Goal: Task Accomplishment & Management: Manage account settings

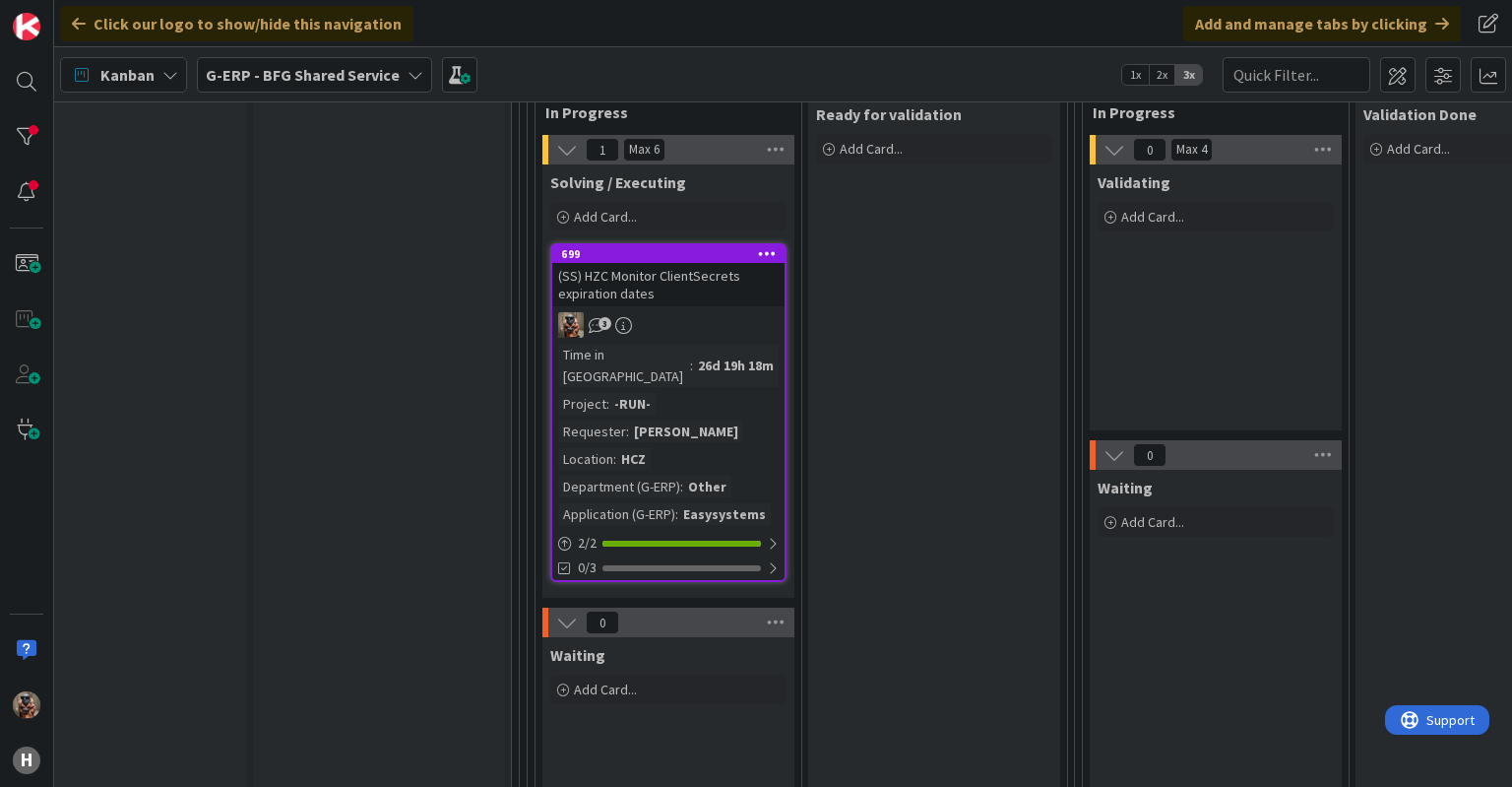
scroll to position [1826, 66]
click at [23, 125] on div at bounding box center [27, 137] width 39 height 39
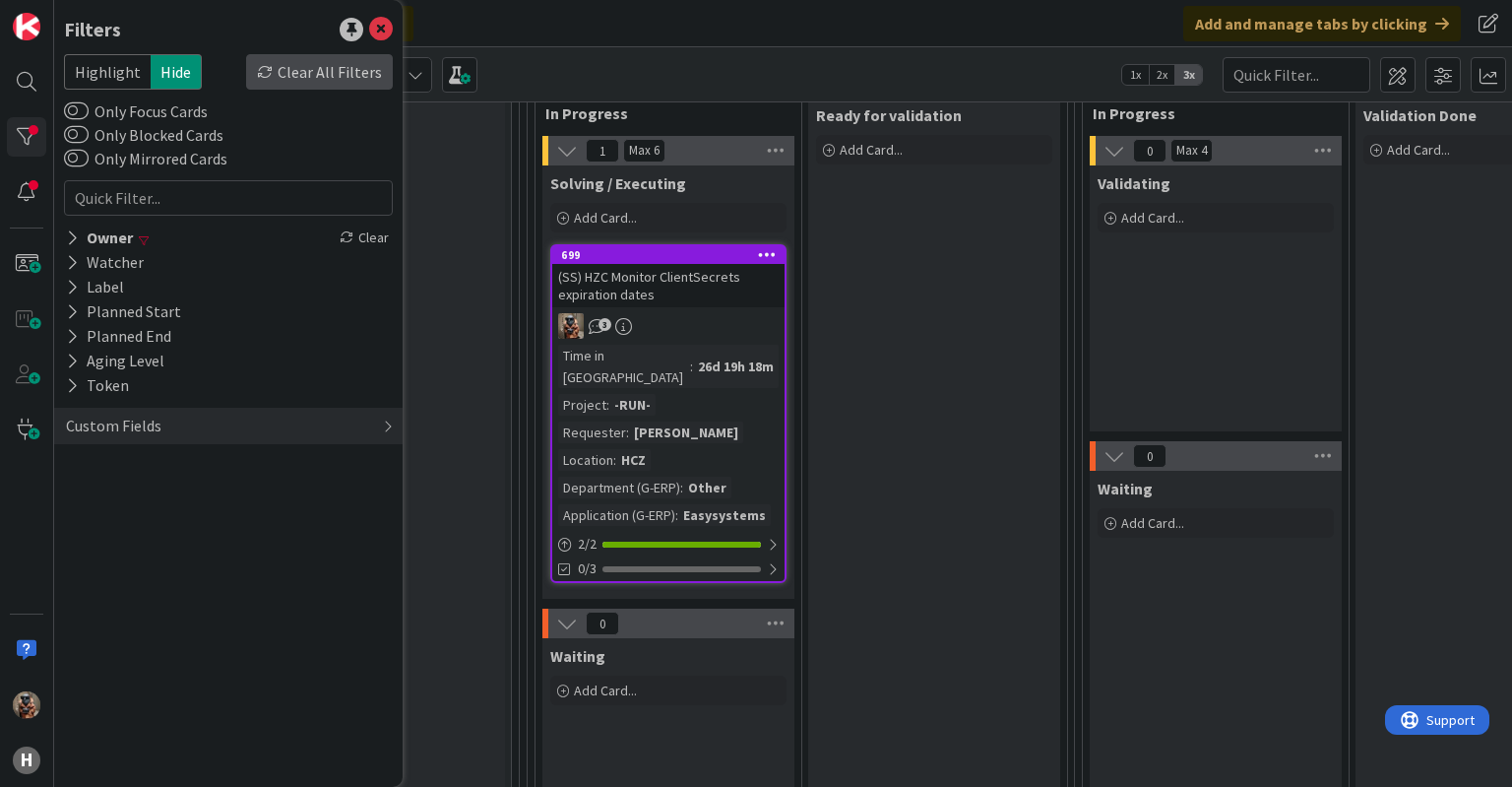
click at [308, 66] on div "Clear All Filters" at bounding box center [319, 72] width 147 height 36
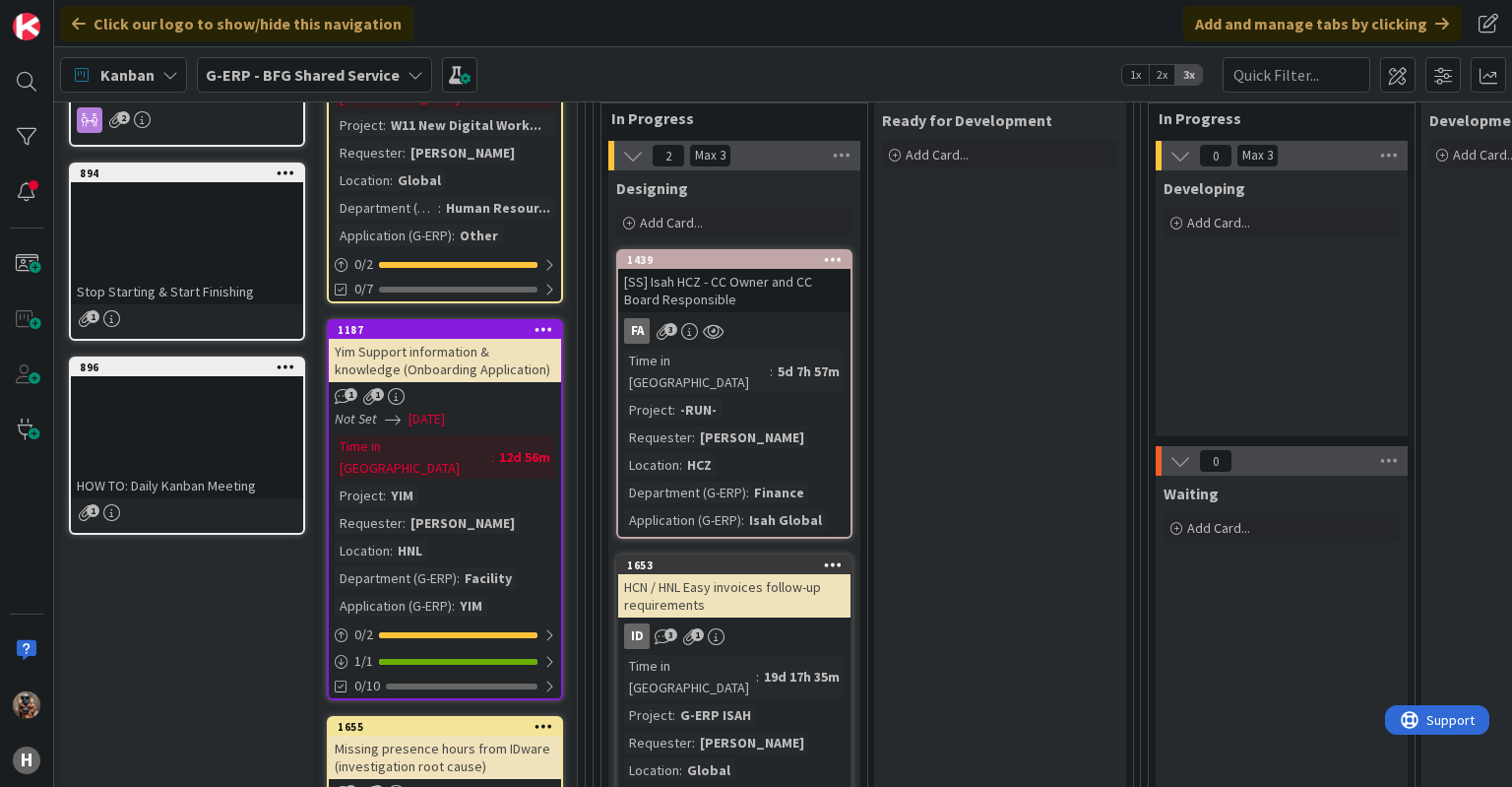
scroll to position [294, 0]
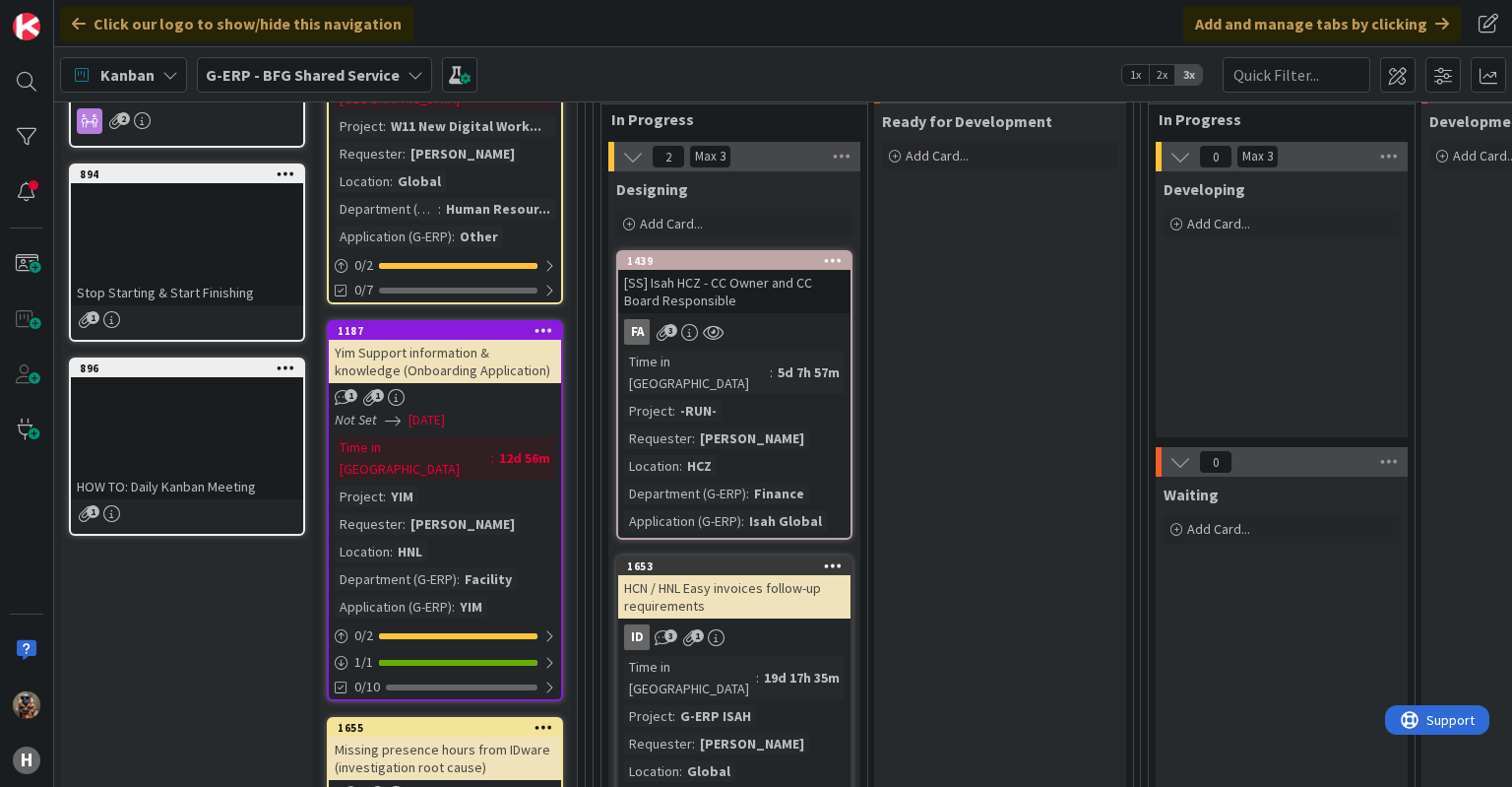
drag, startPoint x: 442, startPoint y: 708, endPoint x: 540, endPoint y: 697, distance: 98.6
drag, startPoint x: 540, startPoint y: 697, endPoint x: 491, endPoint y: 685, distance: 50.4
click at [491, 721] on div "1655" at bounding box center [449, 728] width 223 height 14
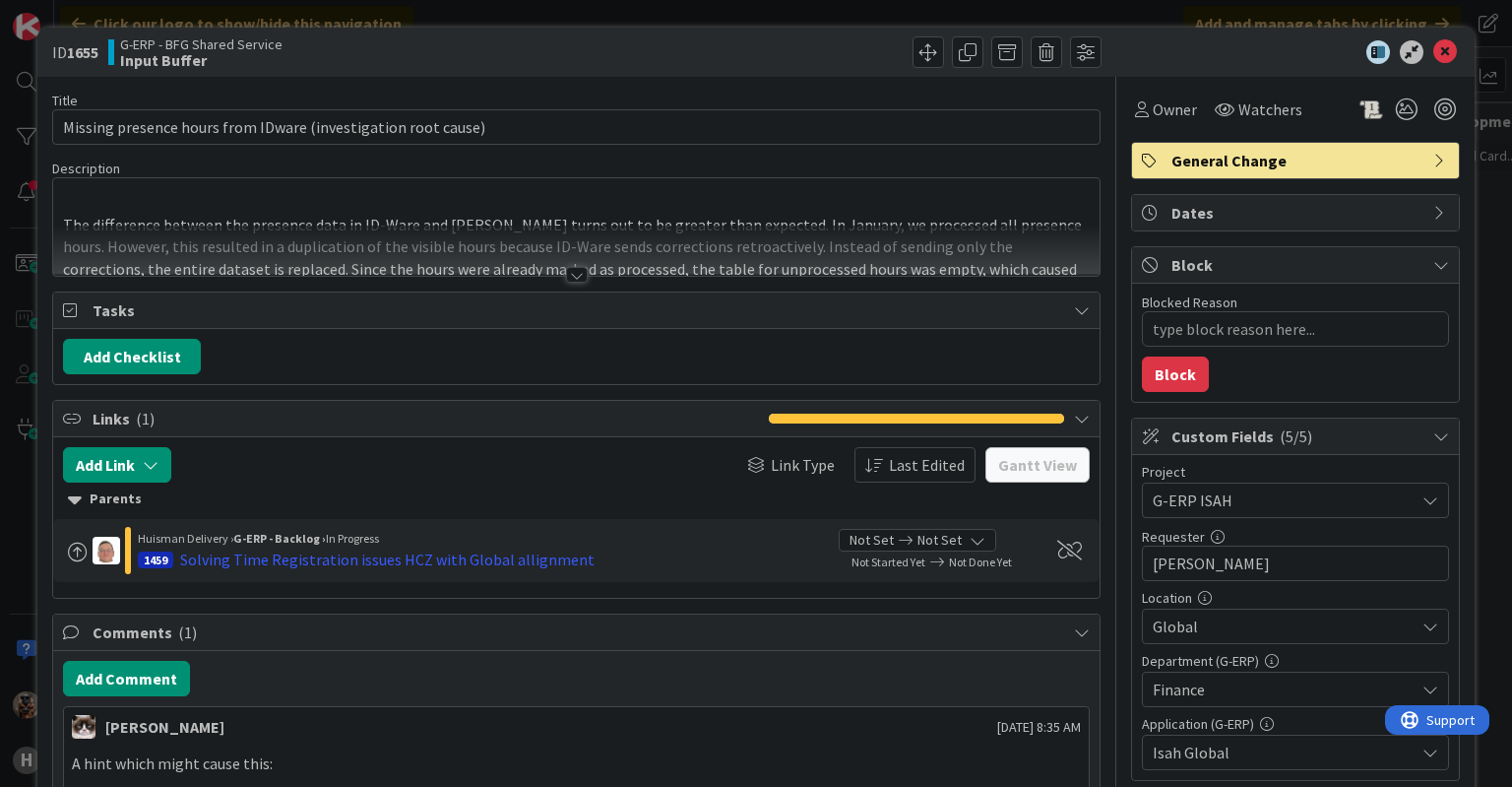
click at [574, 284] on div "Title 61 / 128 Missing presence hours from IDware (investigation root cause) De…" at bounding box center [575, 618] width 1047 height 1082
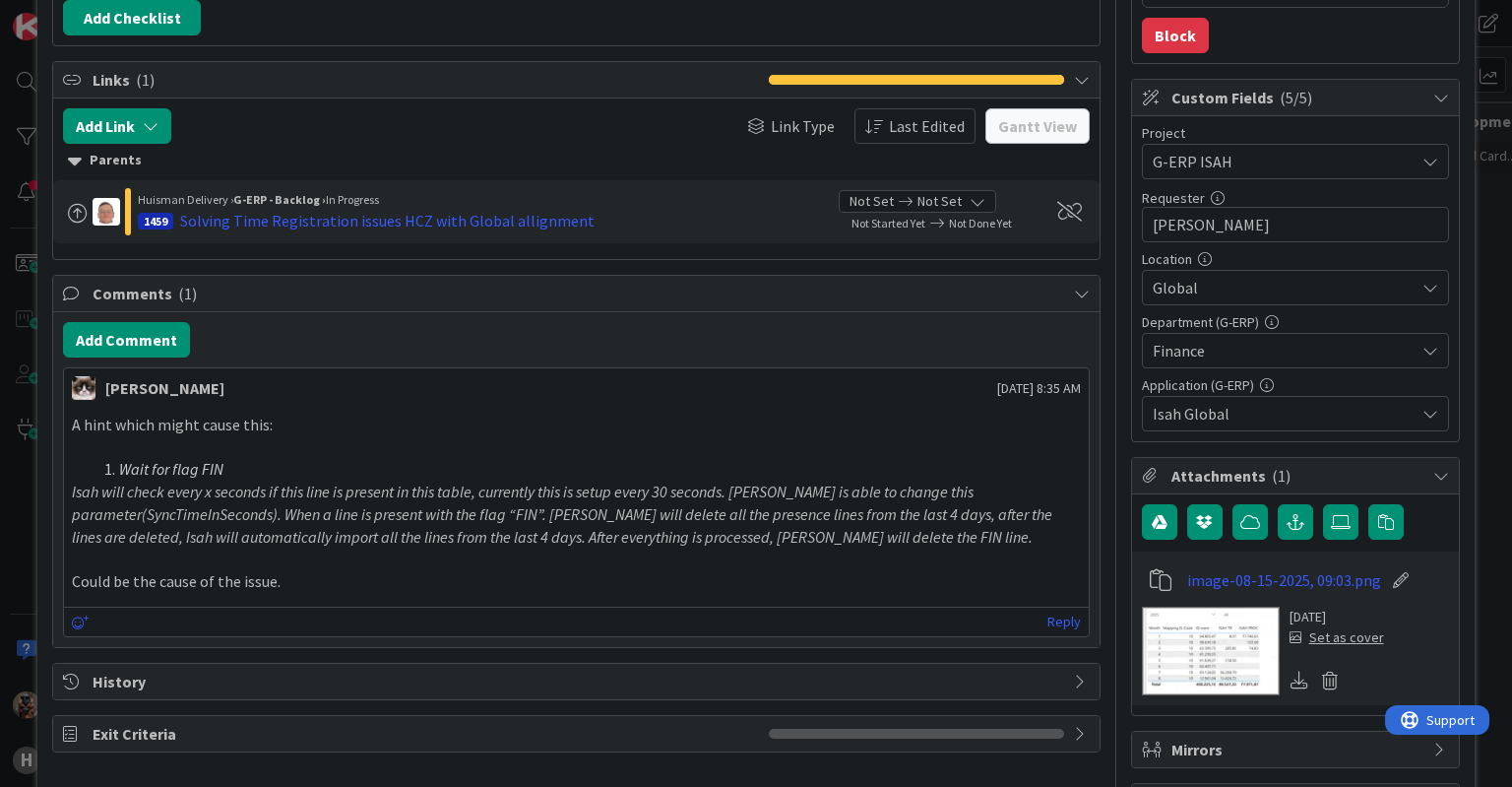
scroll to position [357, 0]
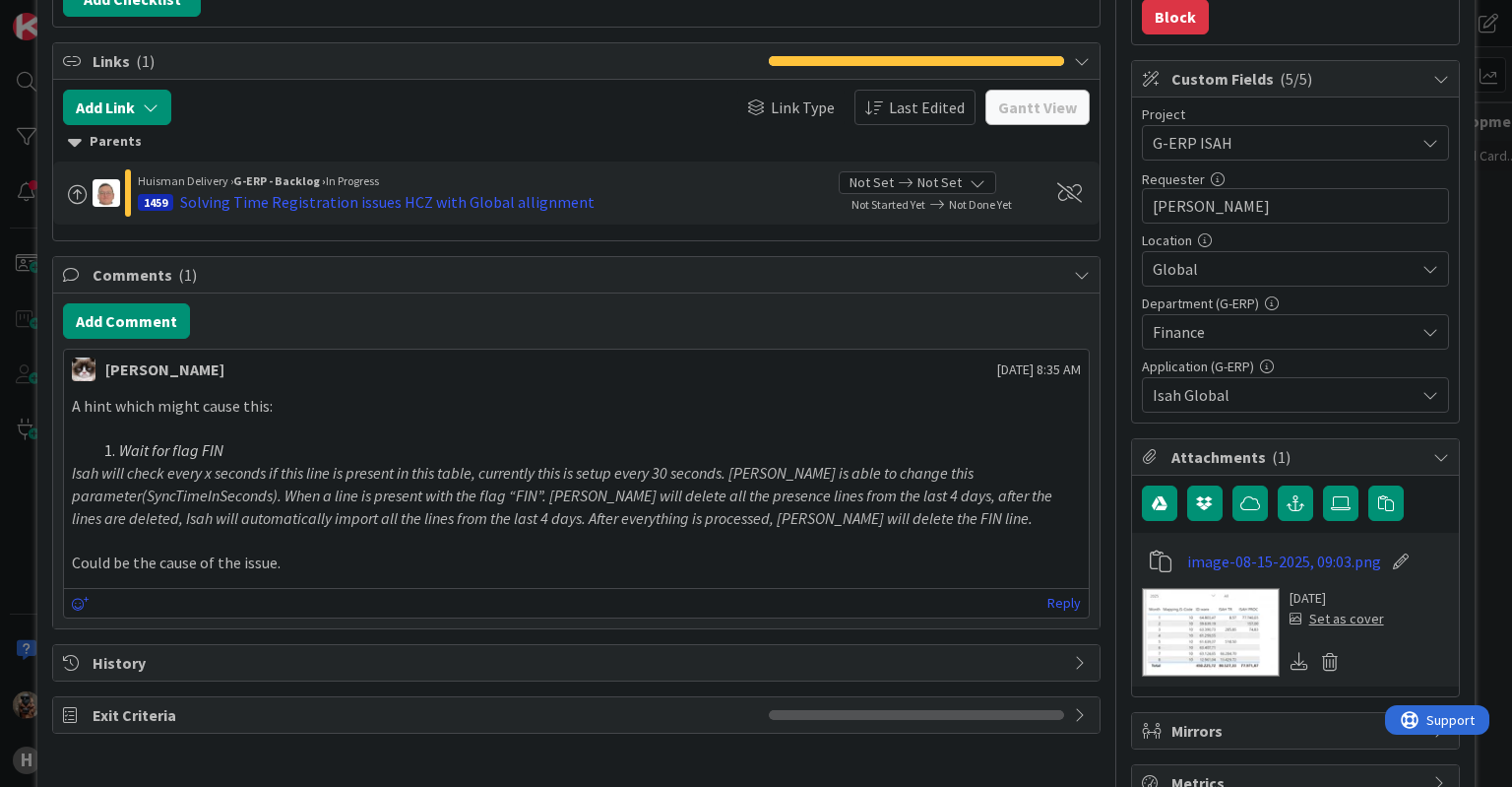
click at [29, 570] on div "ID 1655 G-ERP - BFG Shared Service Input Buffer Title 61 / 128 Missing presence…" at bounding box center [756, 393] width 1512 height 787
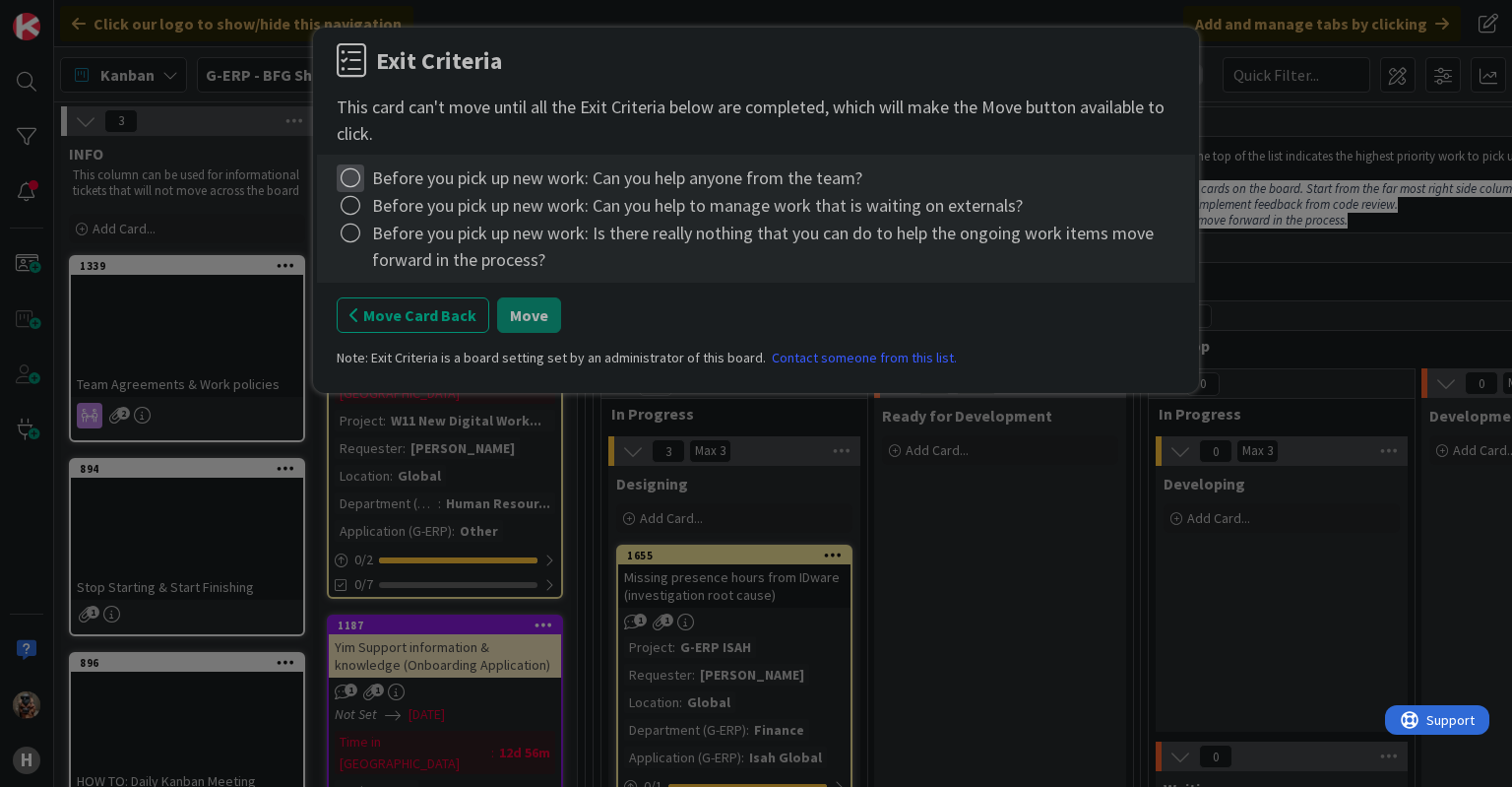
click at [346, 168] on icon at bounding box center [350, 179] width 28 height 28
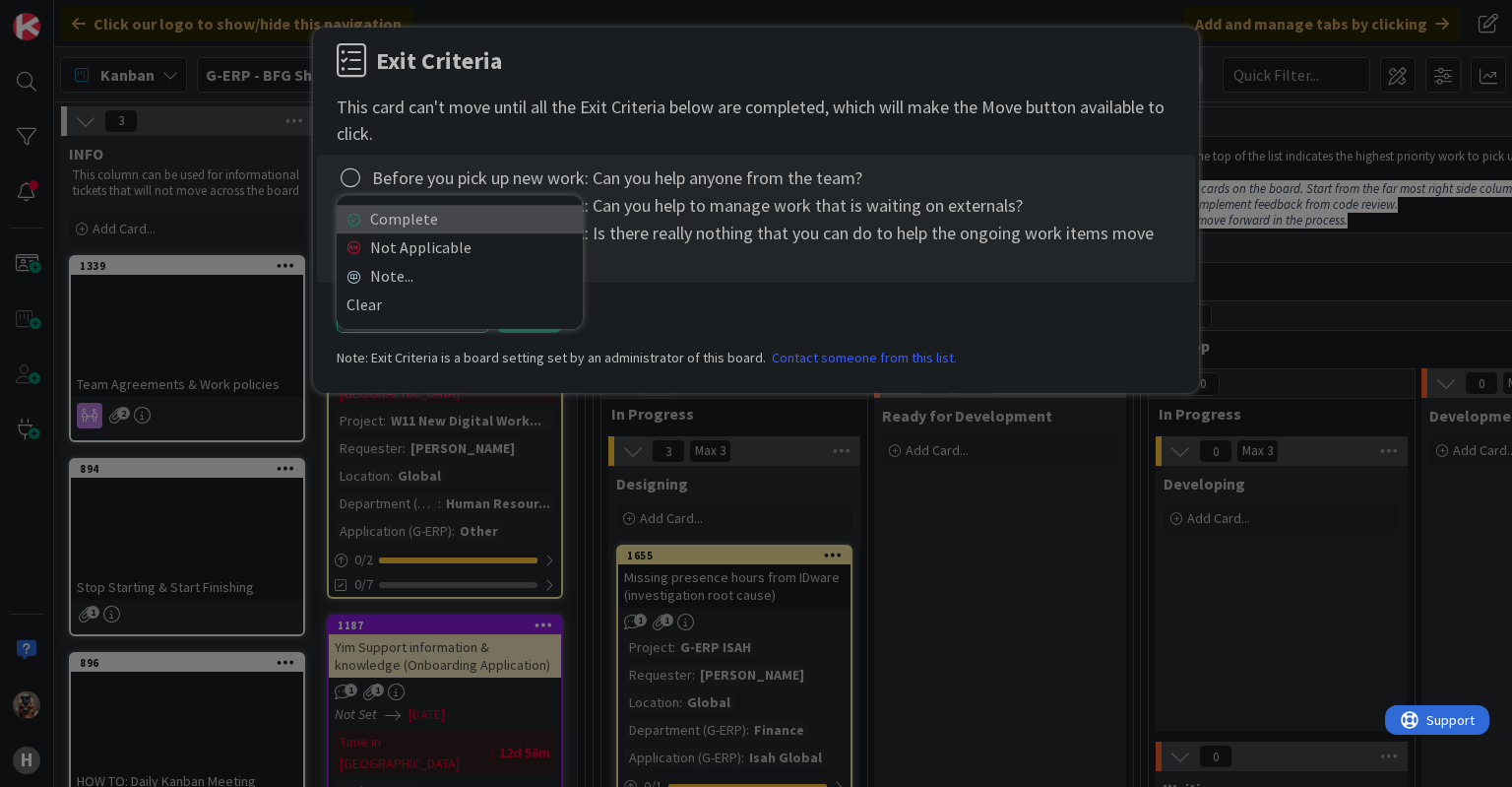
click at [346, 217] on icon at bounding box center [353, 219] width 14 height 12
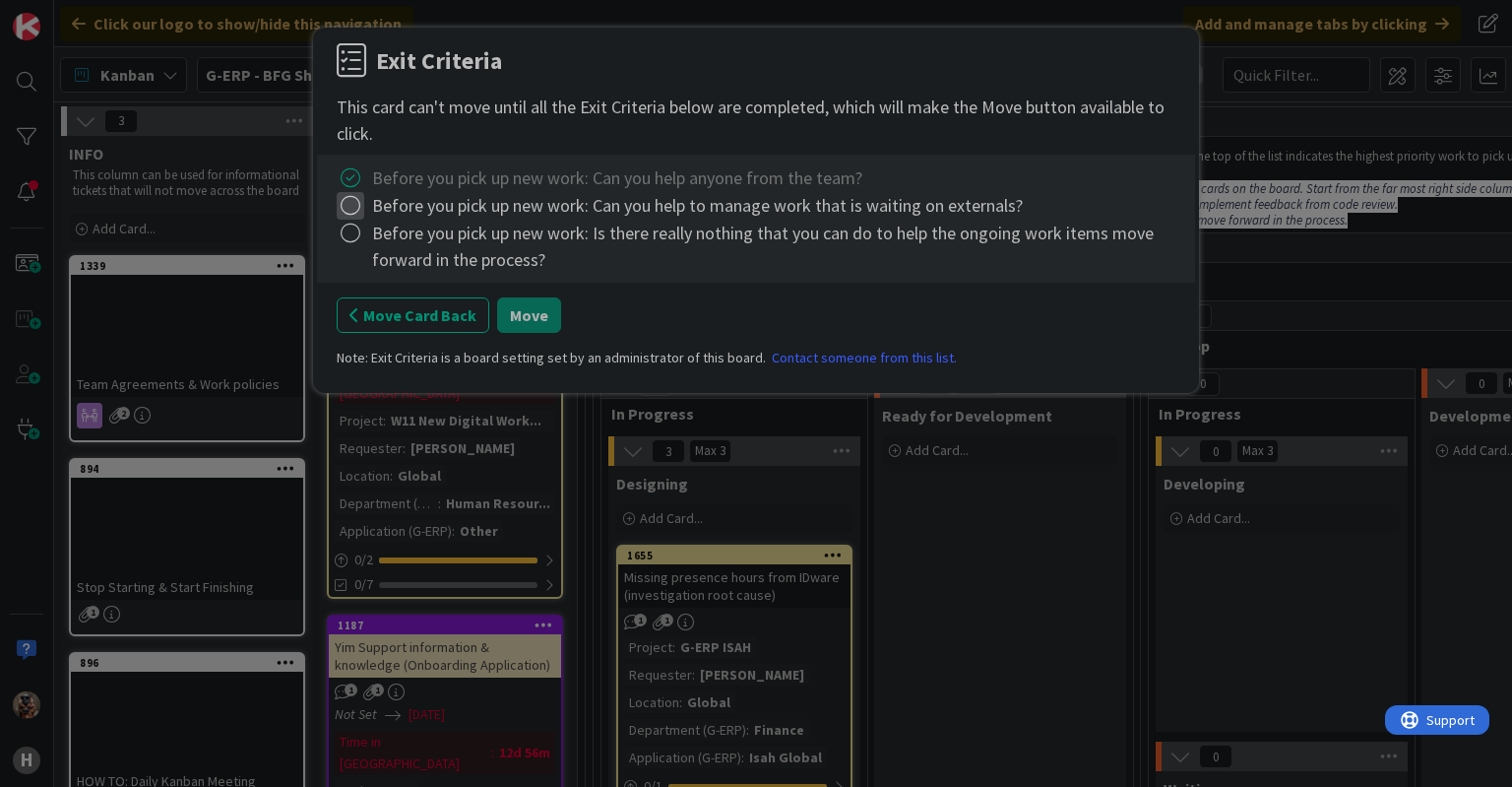
click at [350, 217] on icon at bounding box center [350, 205] width 28 height 28
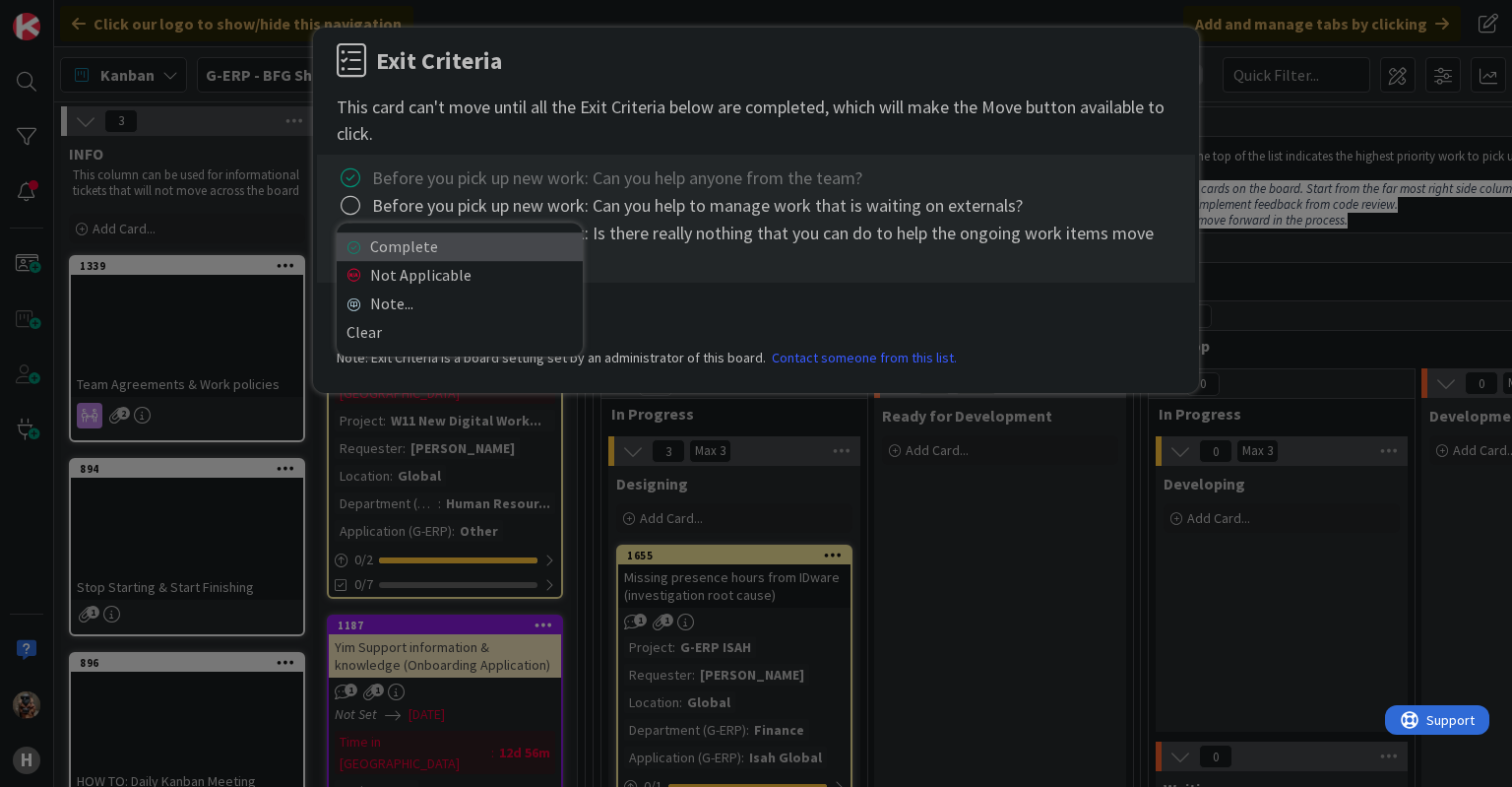
click at [385, 245] on link "Complete" at bounding box center [459, 246] width 246 height 29
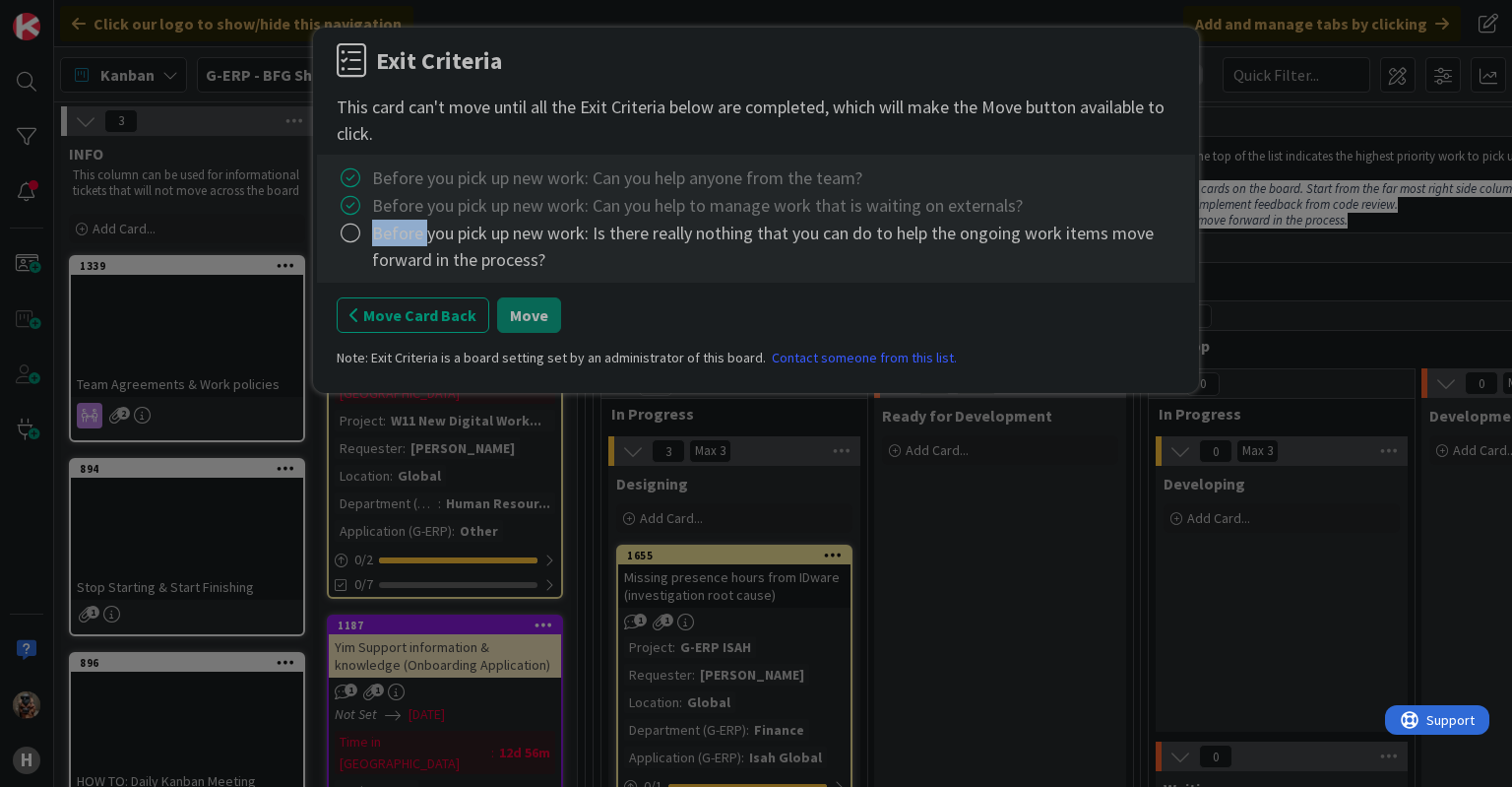
click at [385, 245] on div "Before you pick up new work: Is there really nothing that you can do to help th…" at bounding box center [774, 246] width 803 height 53
click at [354, 235] on icon at bounding box center [350, 233] width 28 height 28
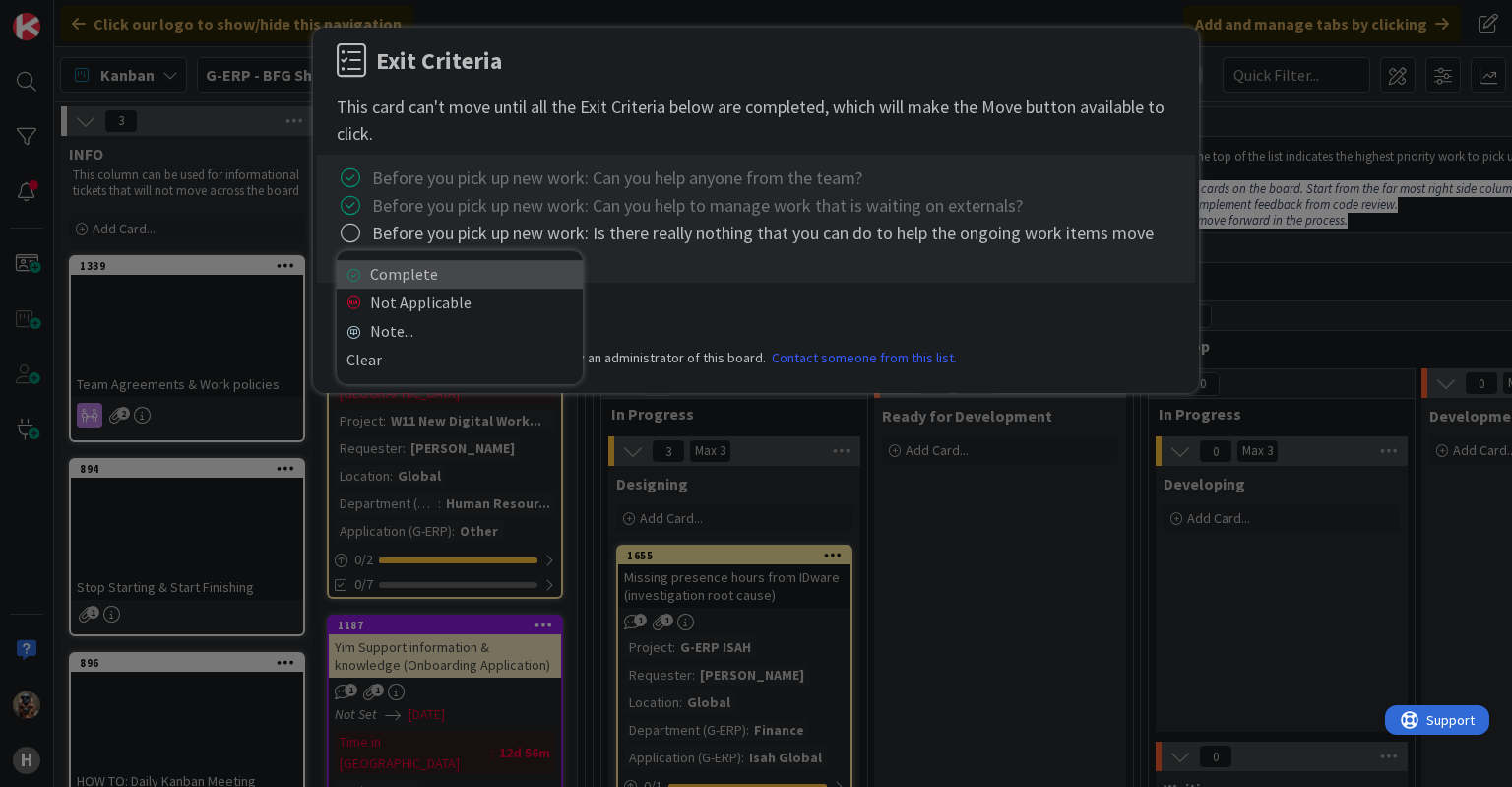
click at [412, 284] on link "Complete" at bounding box center [459, 274] width 246 height 29
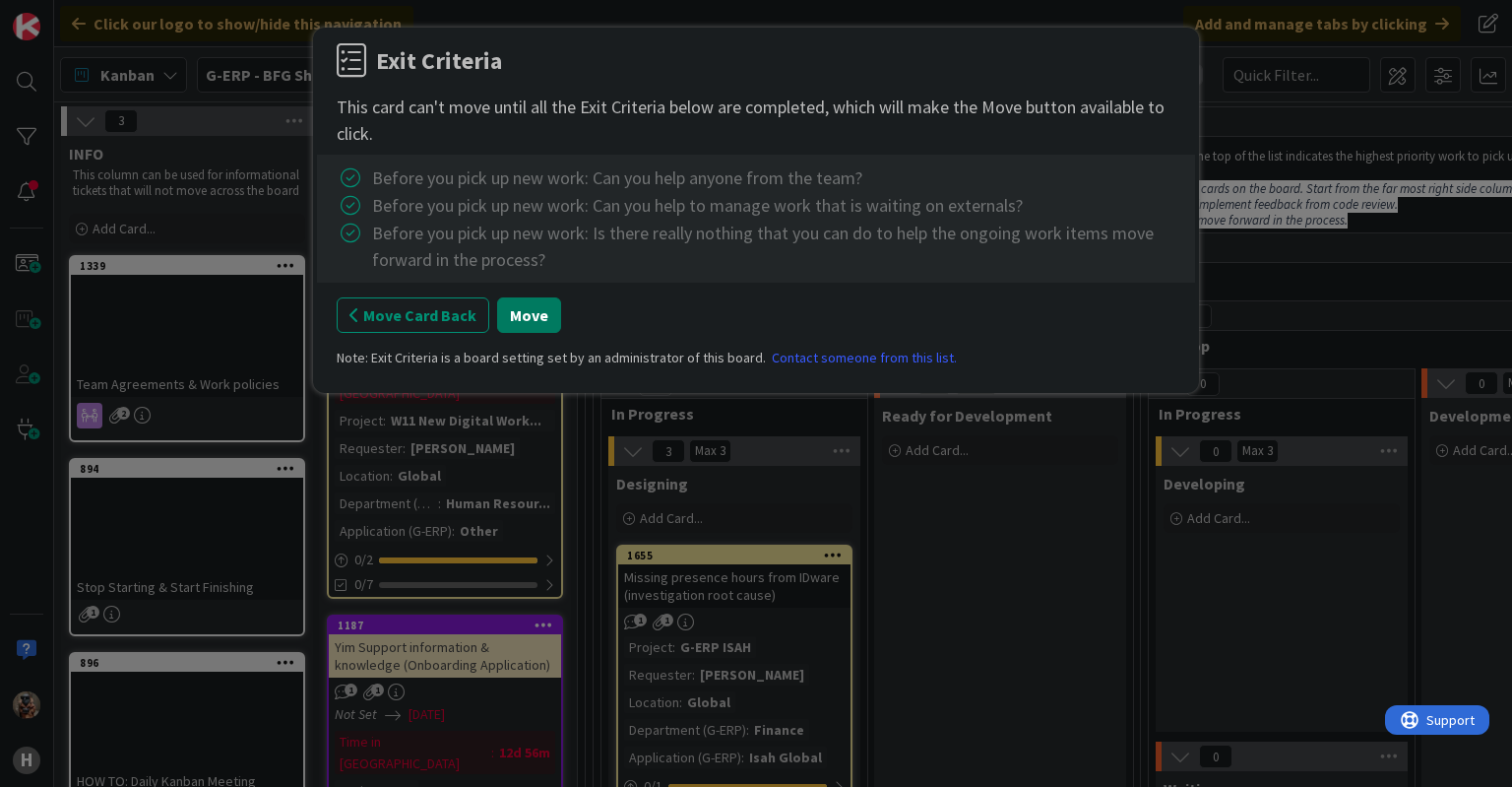
click at [528, 323] on button "Move" at bounding box center [529, 315] width 64 height 36
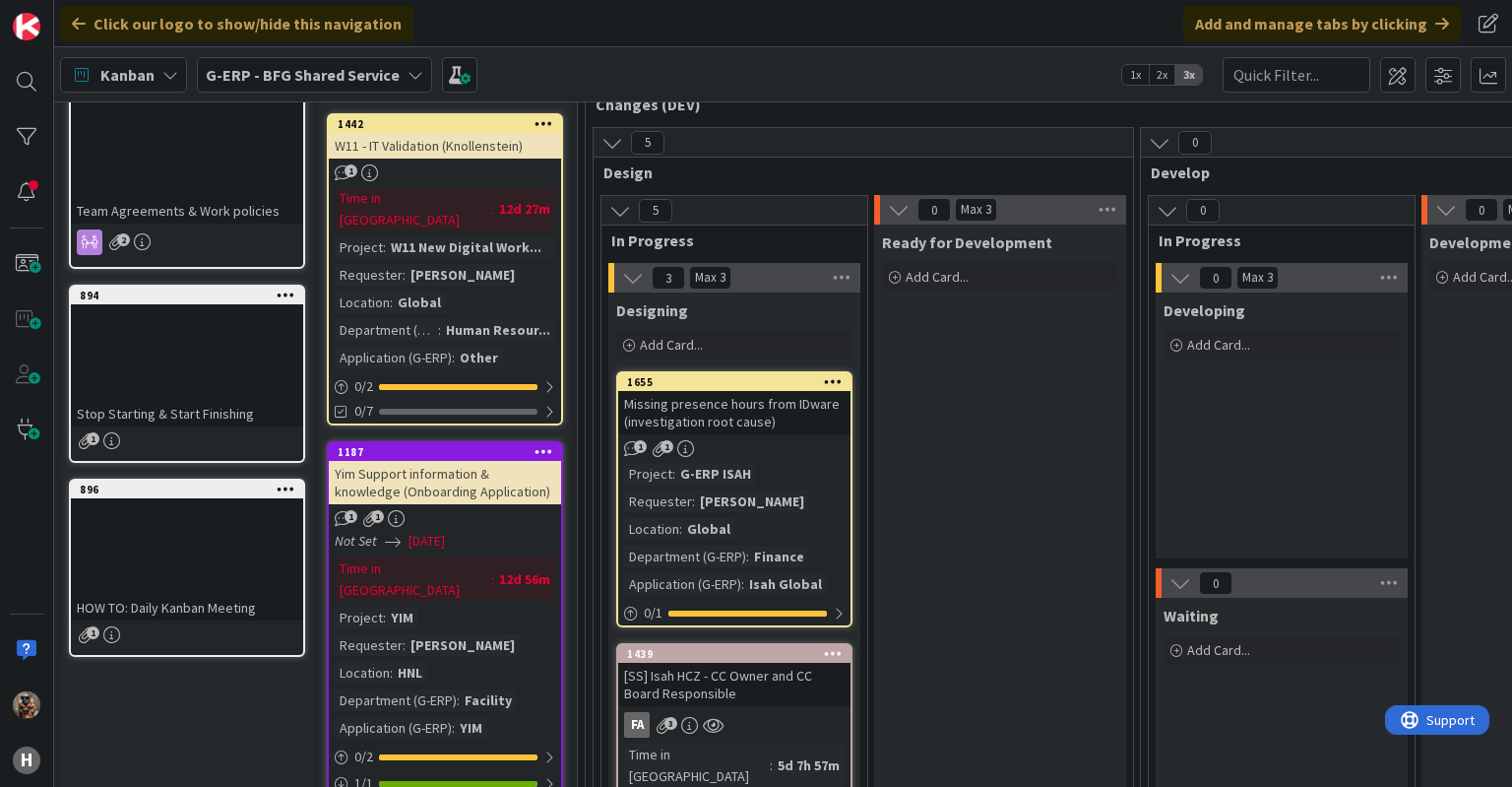
scroll to position [179, 0]
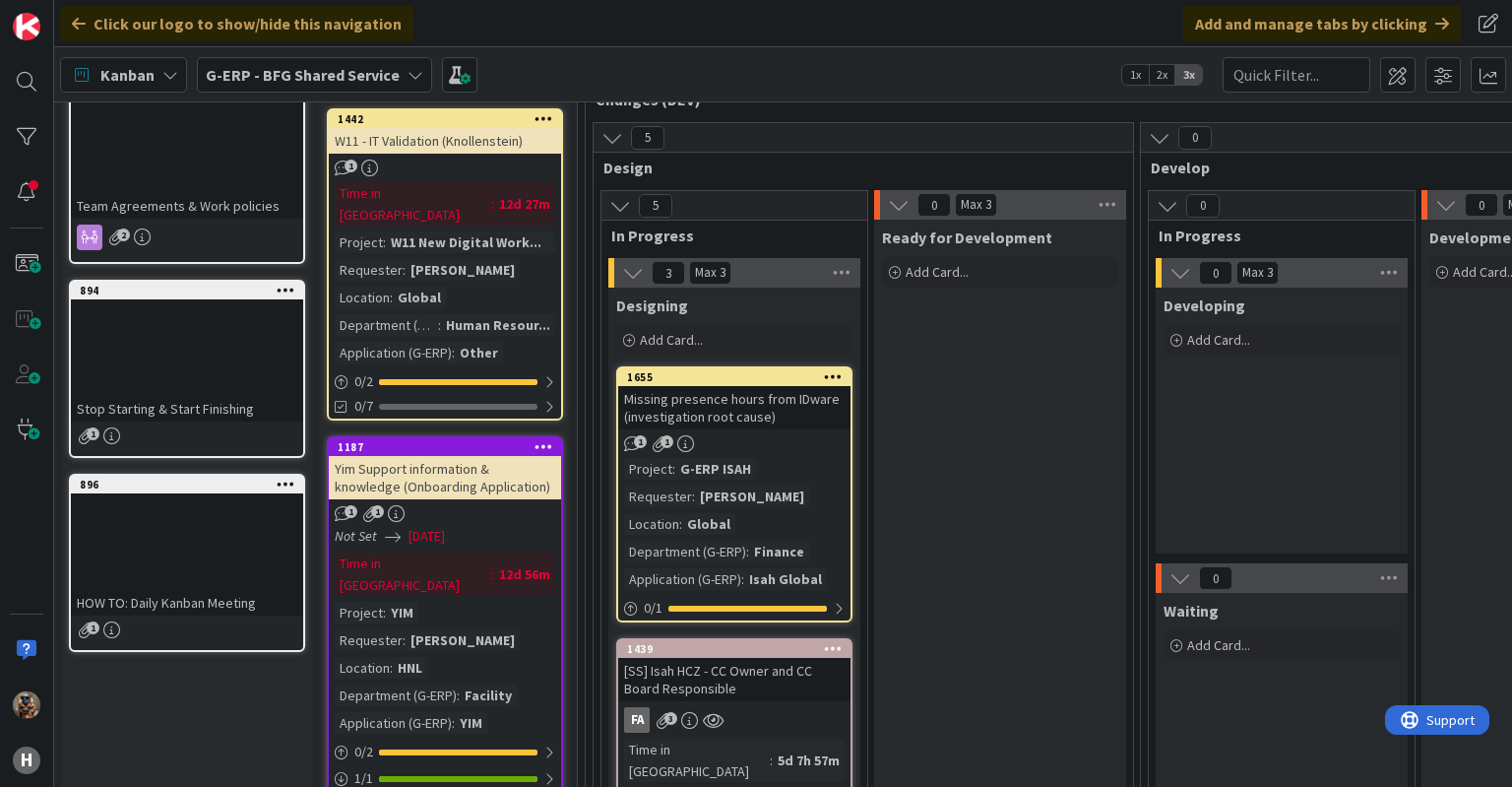
drag, startPoint x: 794, startPoint y: 508, endPoint x: 795, endPoint y: 538, distance: 30.0
click at [795, 538] on div "Project : G-ERP ISAH Requester : [PERSON_NAME] Location : Global Department (G-…" at bounding box center [733, 524] width 220 height 132
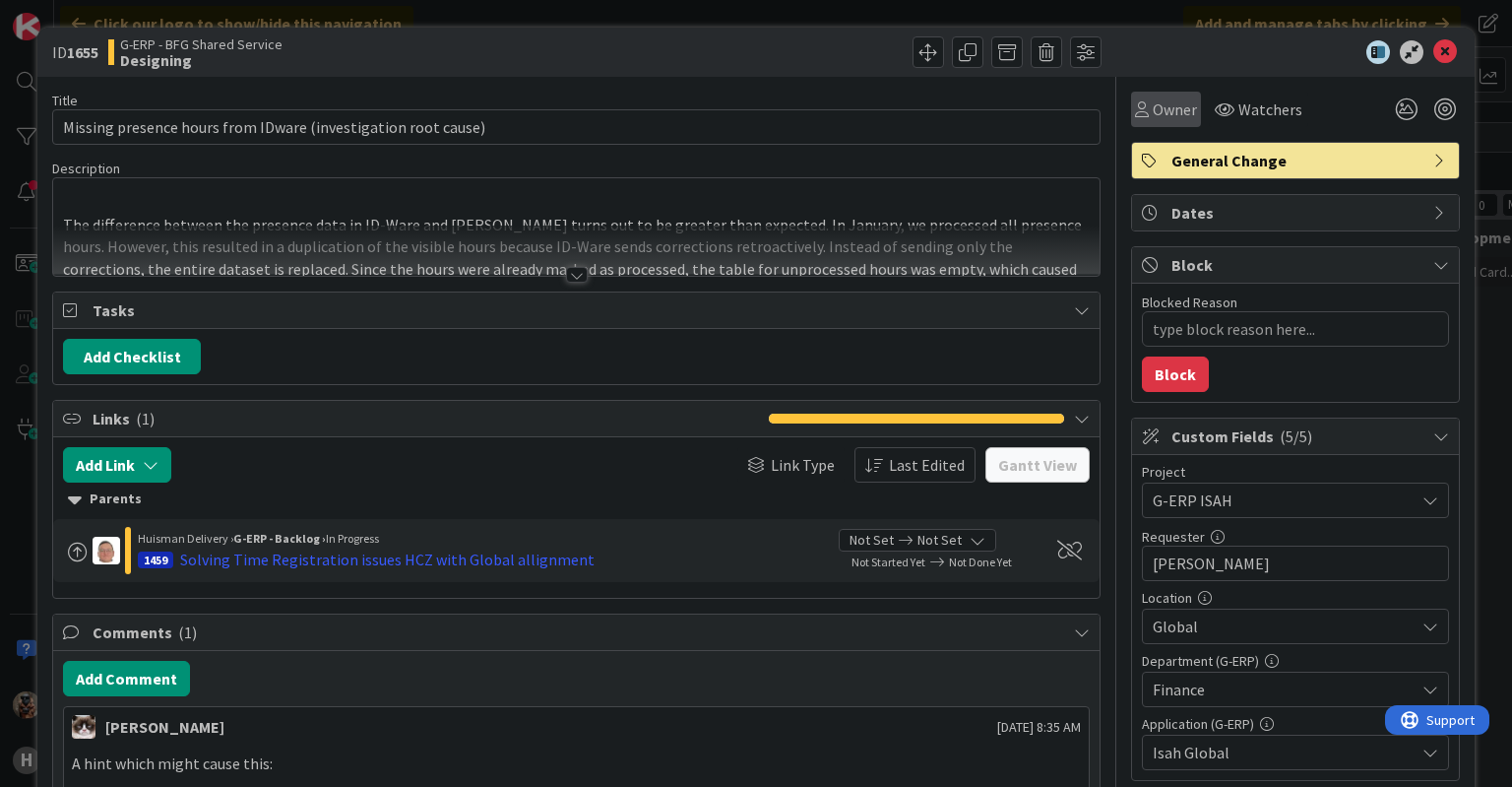
click at [1181, 98] on div "Owner" at bounding box center [1166, 110] width 70 height 36
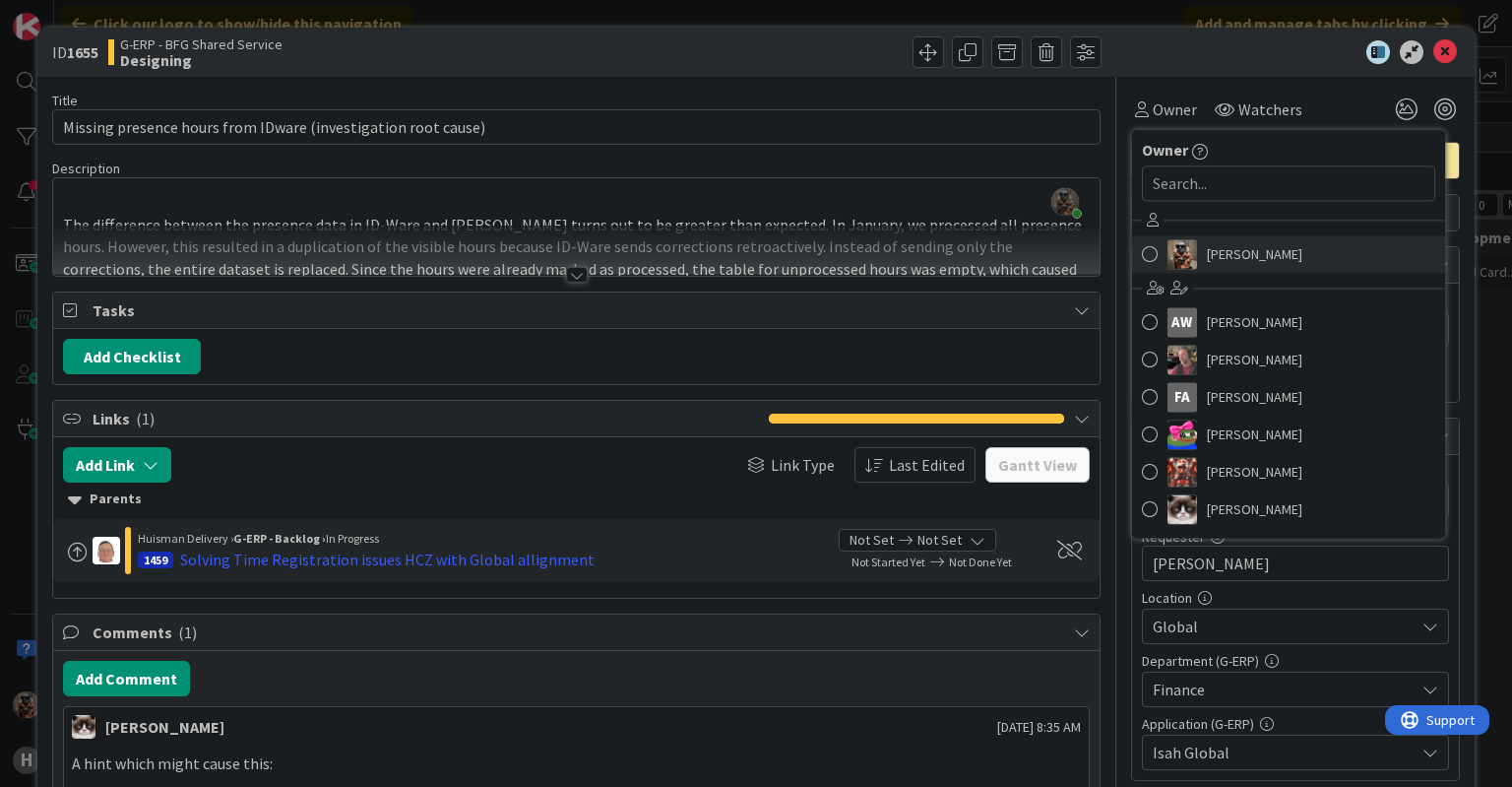
click at [1173, 269] on link "[PERSON_NAME]" at bounding box center [1288, 254] width 313 height 38
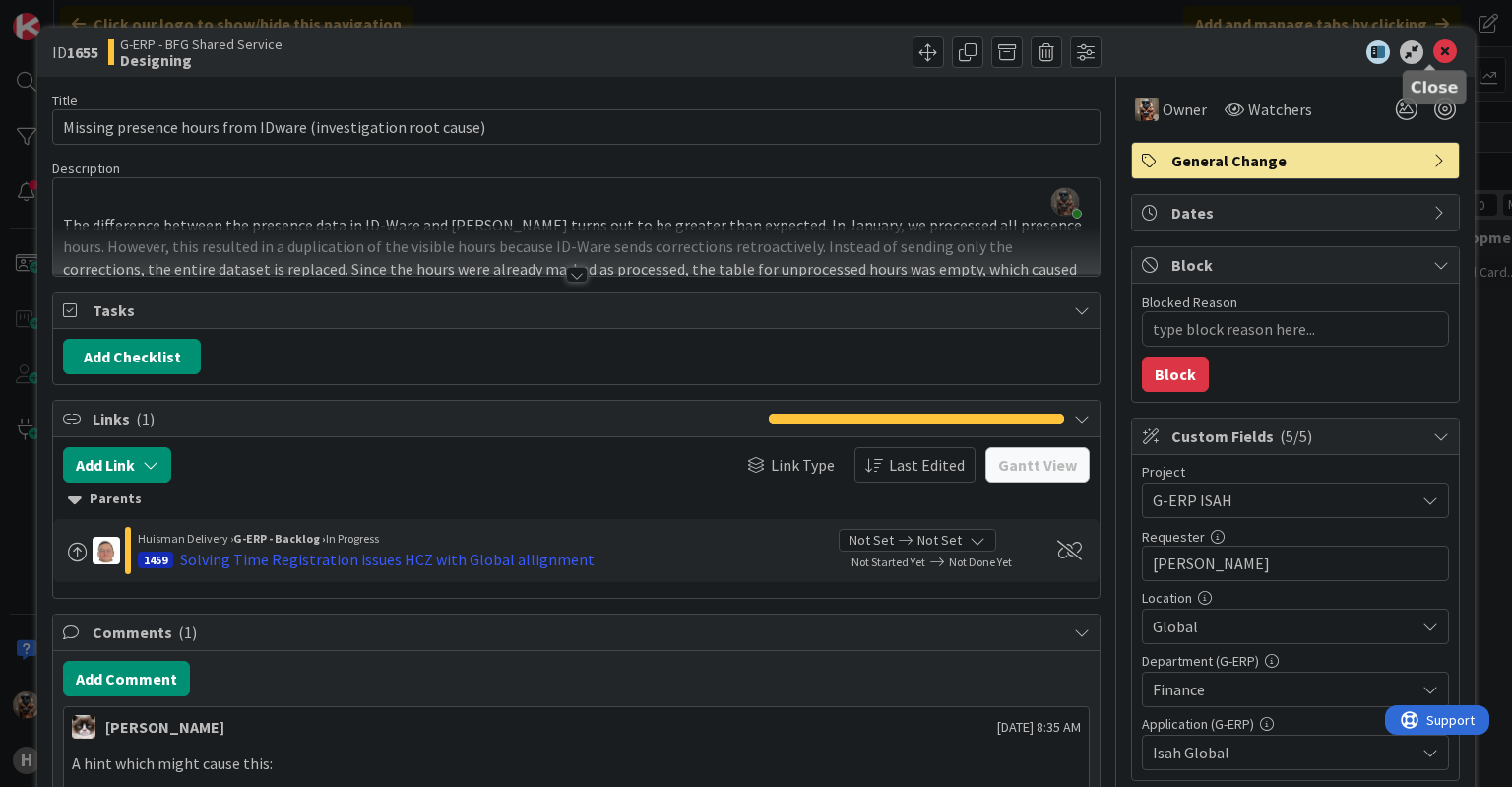
click at [1436, 58] on icon at bounding box center [1445, 52] width 24 height 24
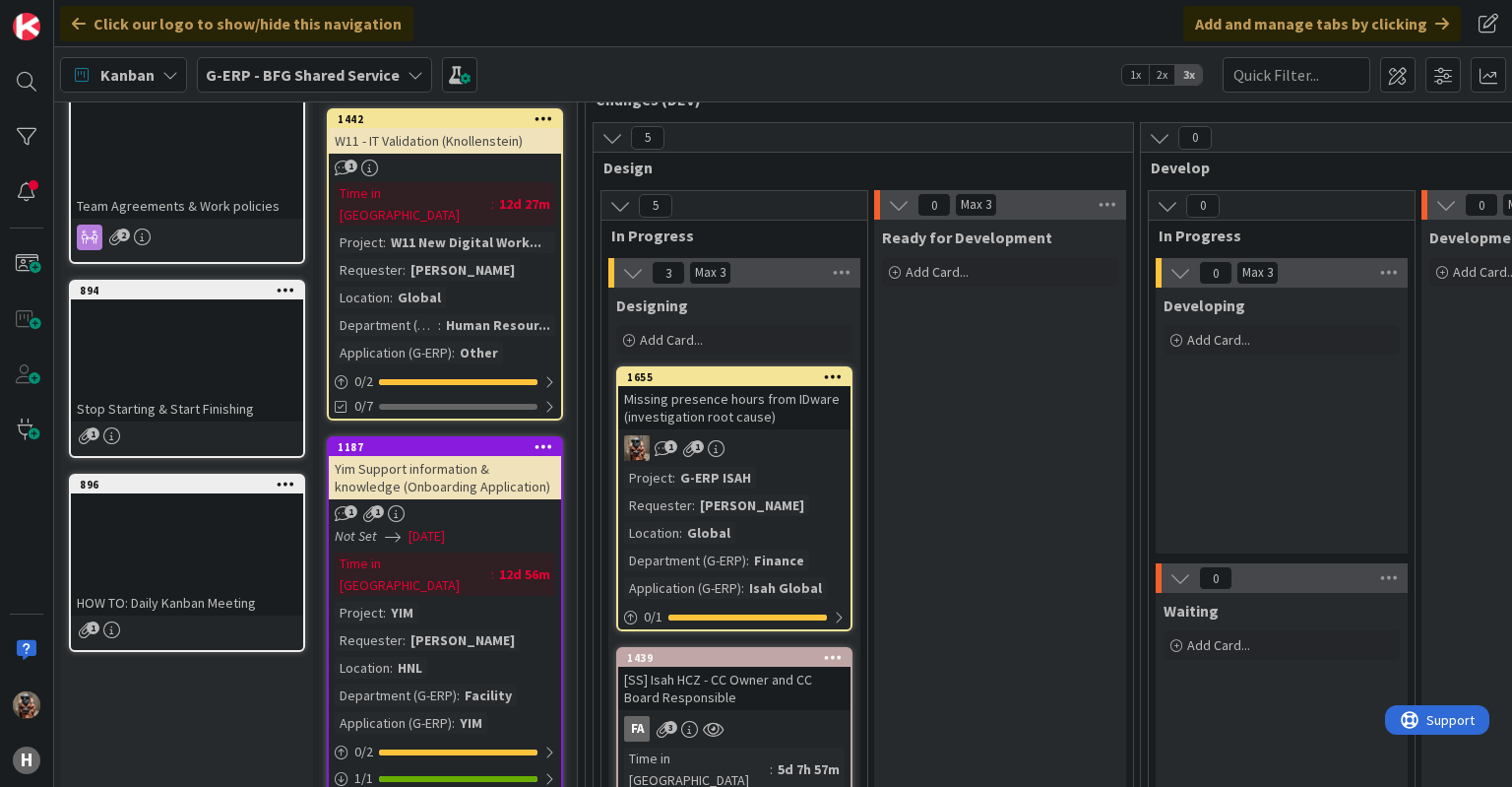
click at [1362, 365] on div "Developing Add Card..." at bounding box center [1281, 420] width 252 height 266
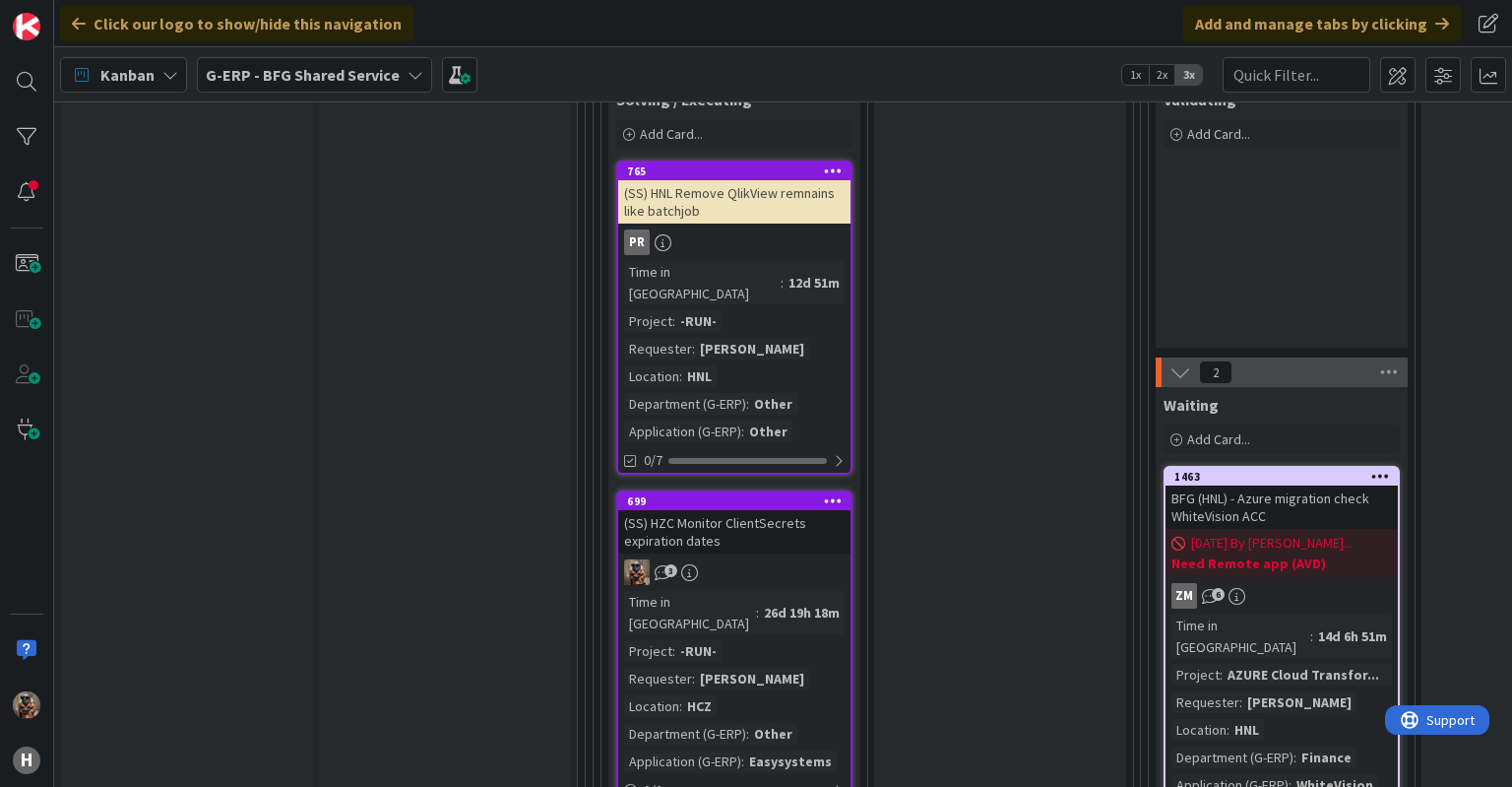
scroll to position [2668, 0]
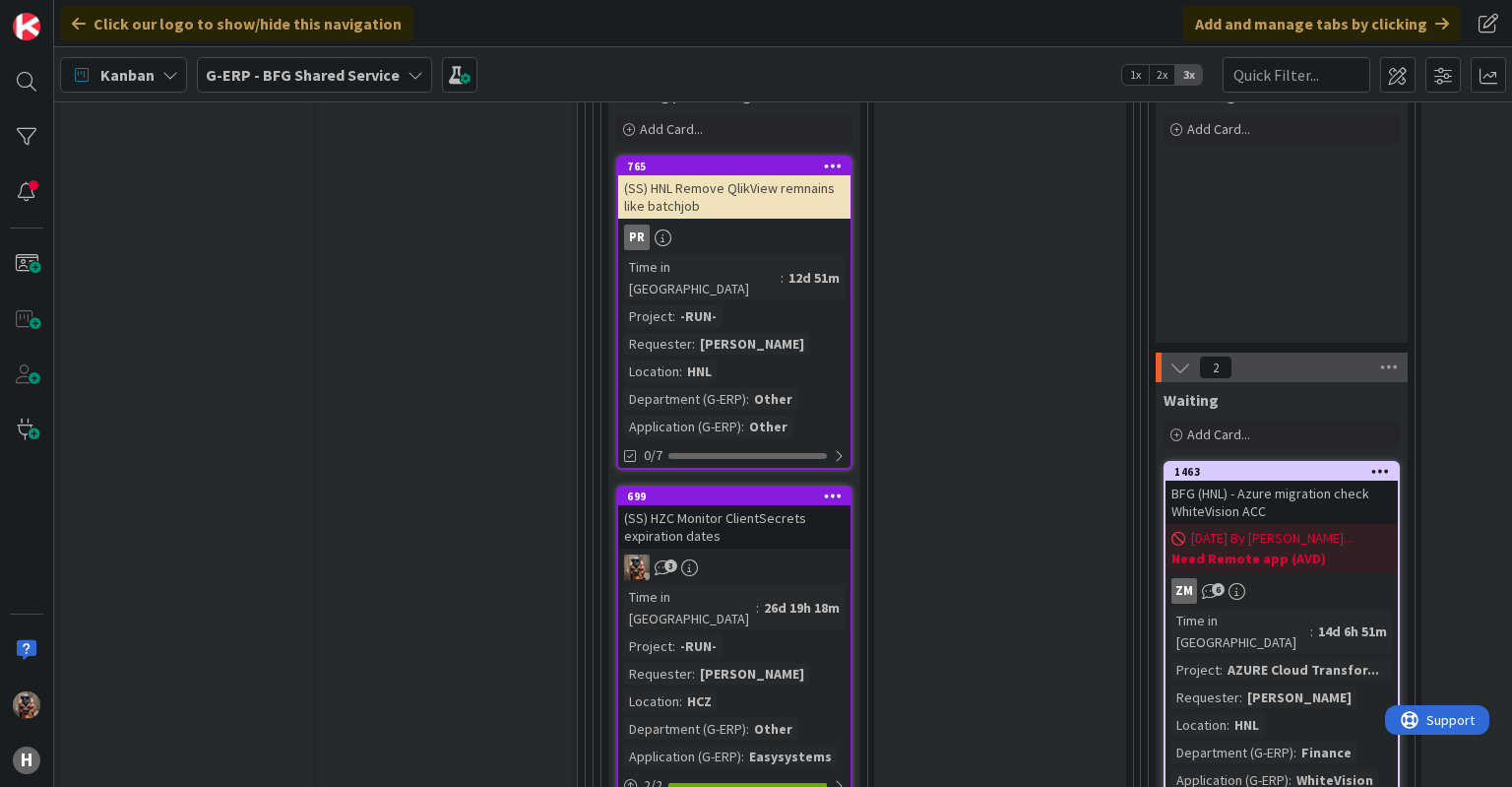
click at [744, 486] on link "699 (SS) HZC Monitor ClientSecrets expiration dates 3 Time in [GEOGRAPHIC_DATA]…" at bounding box center [733, 655] width 236 height 339
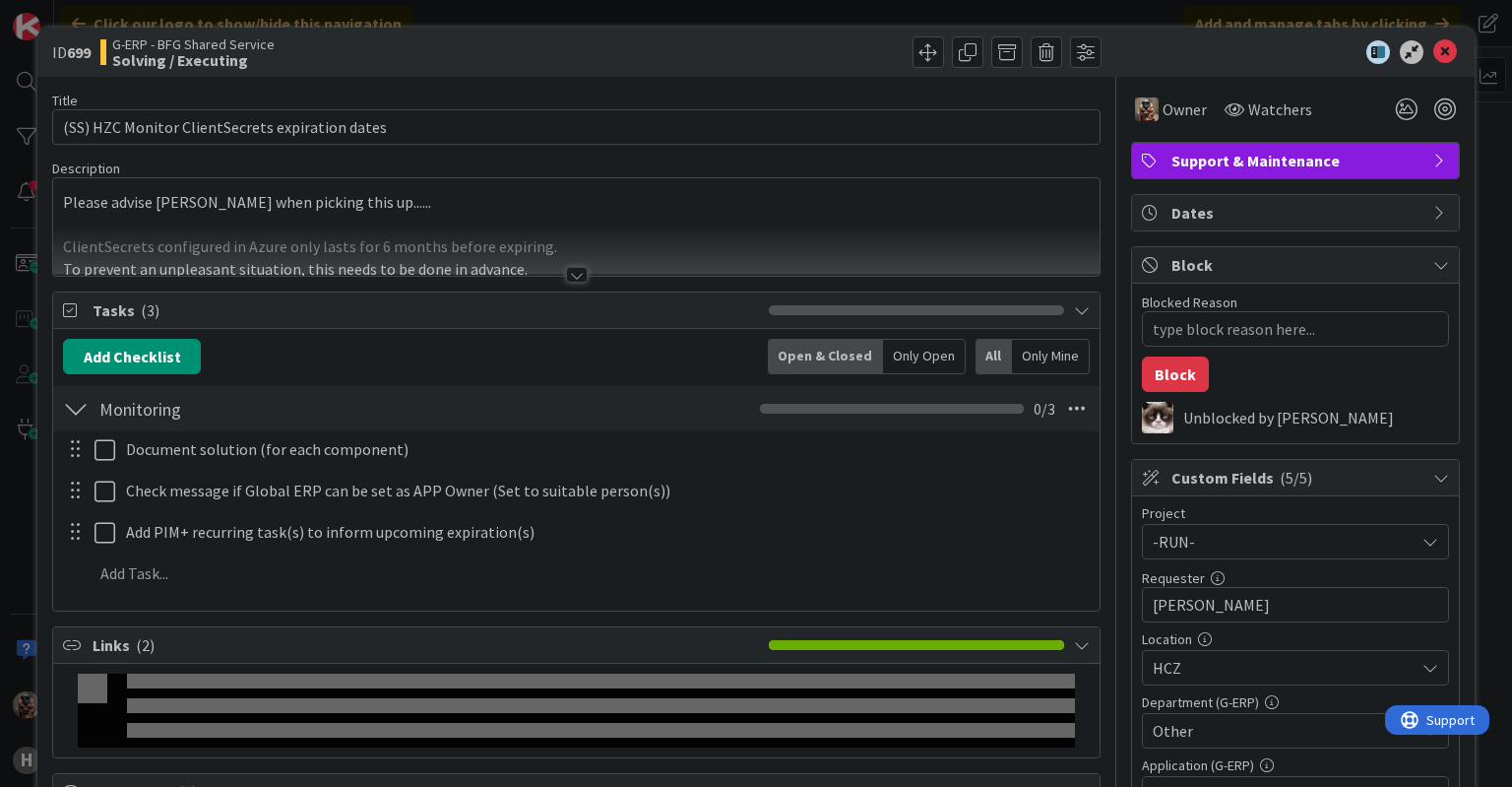
type textarea "x"
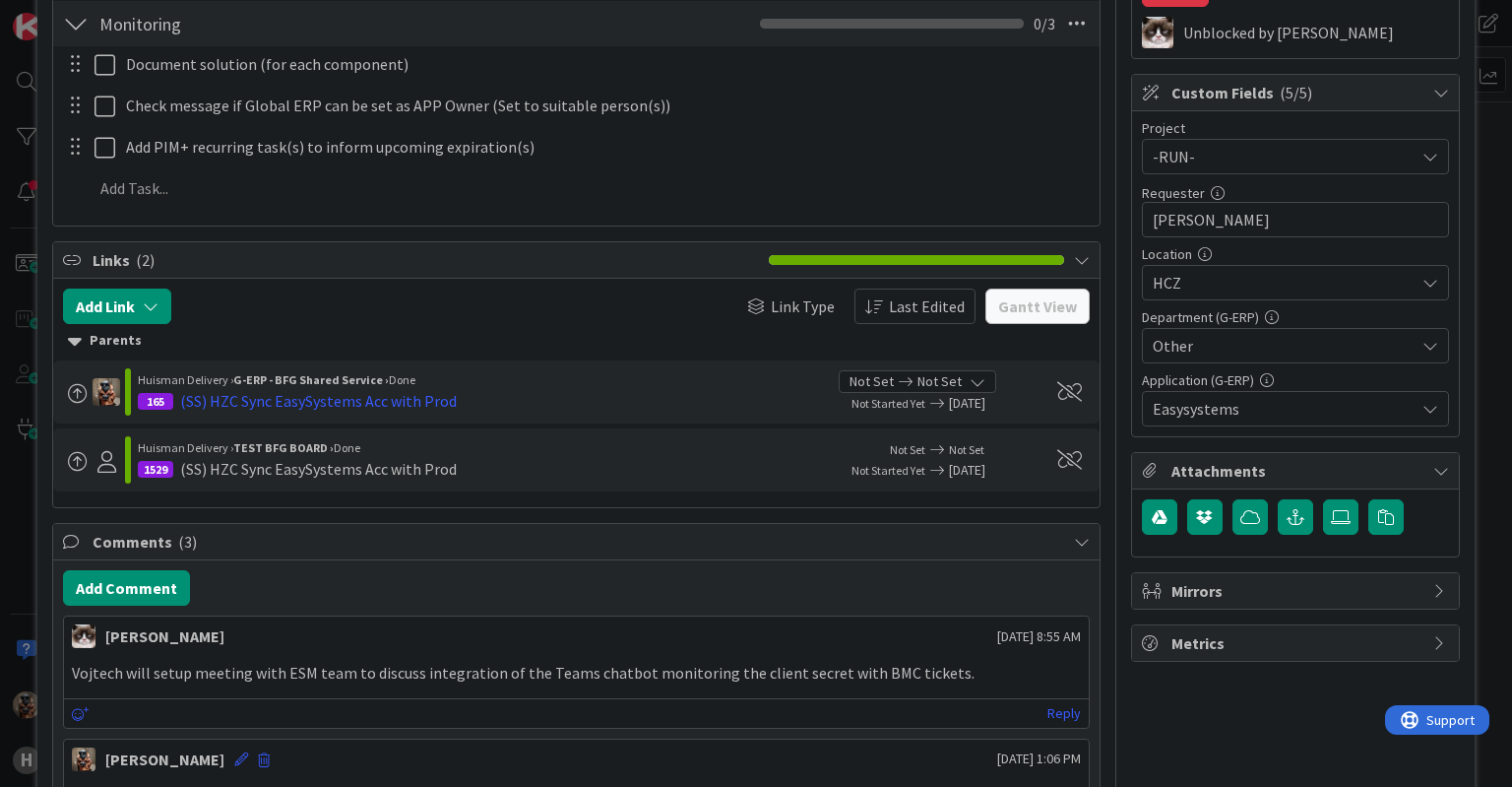
scroll to position [468, 0]
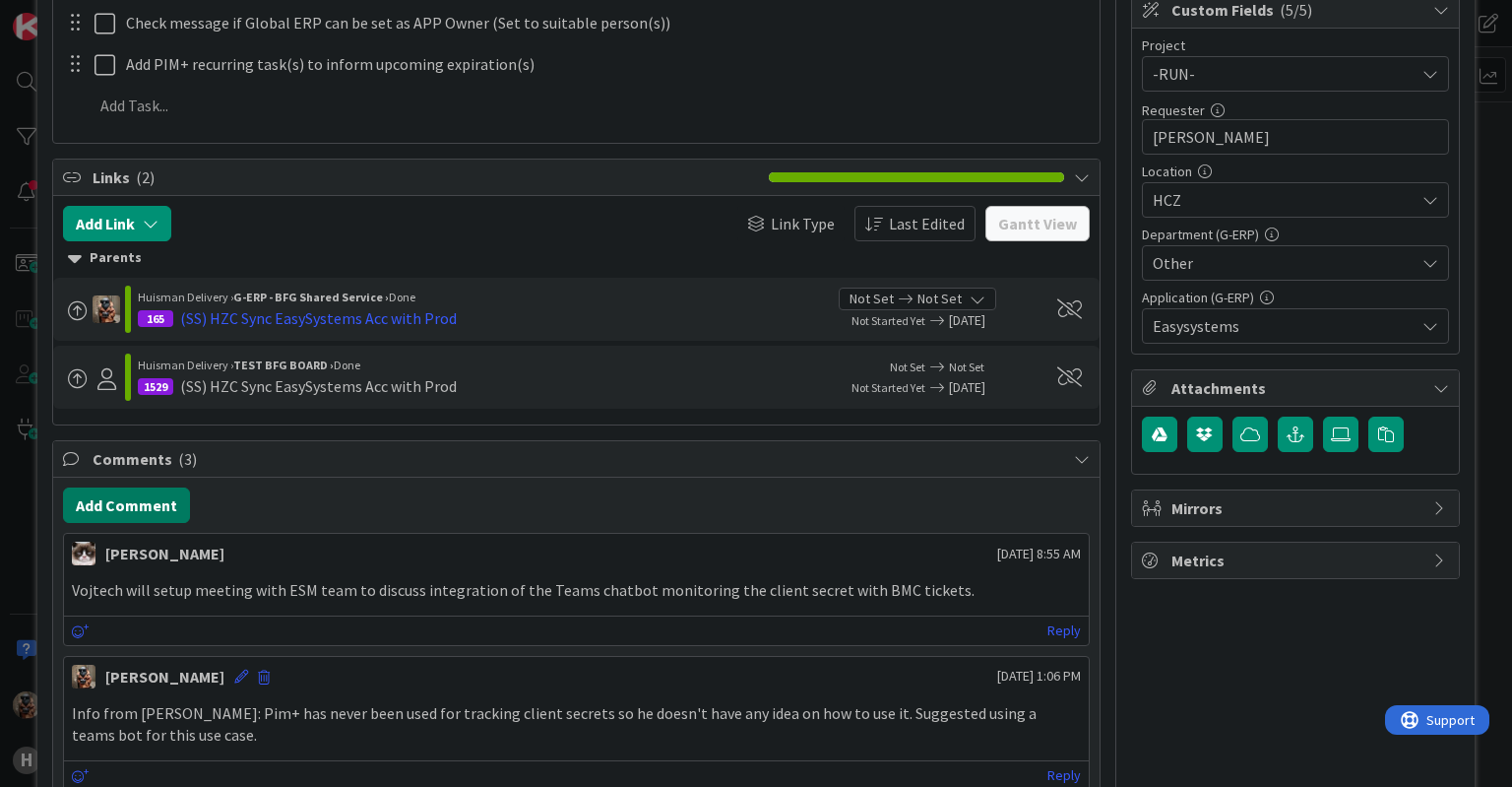
click at [168, 499] on button "Add Comment" at bounding box center [126, 506] width 127 height 36
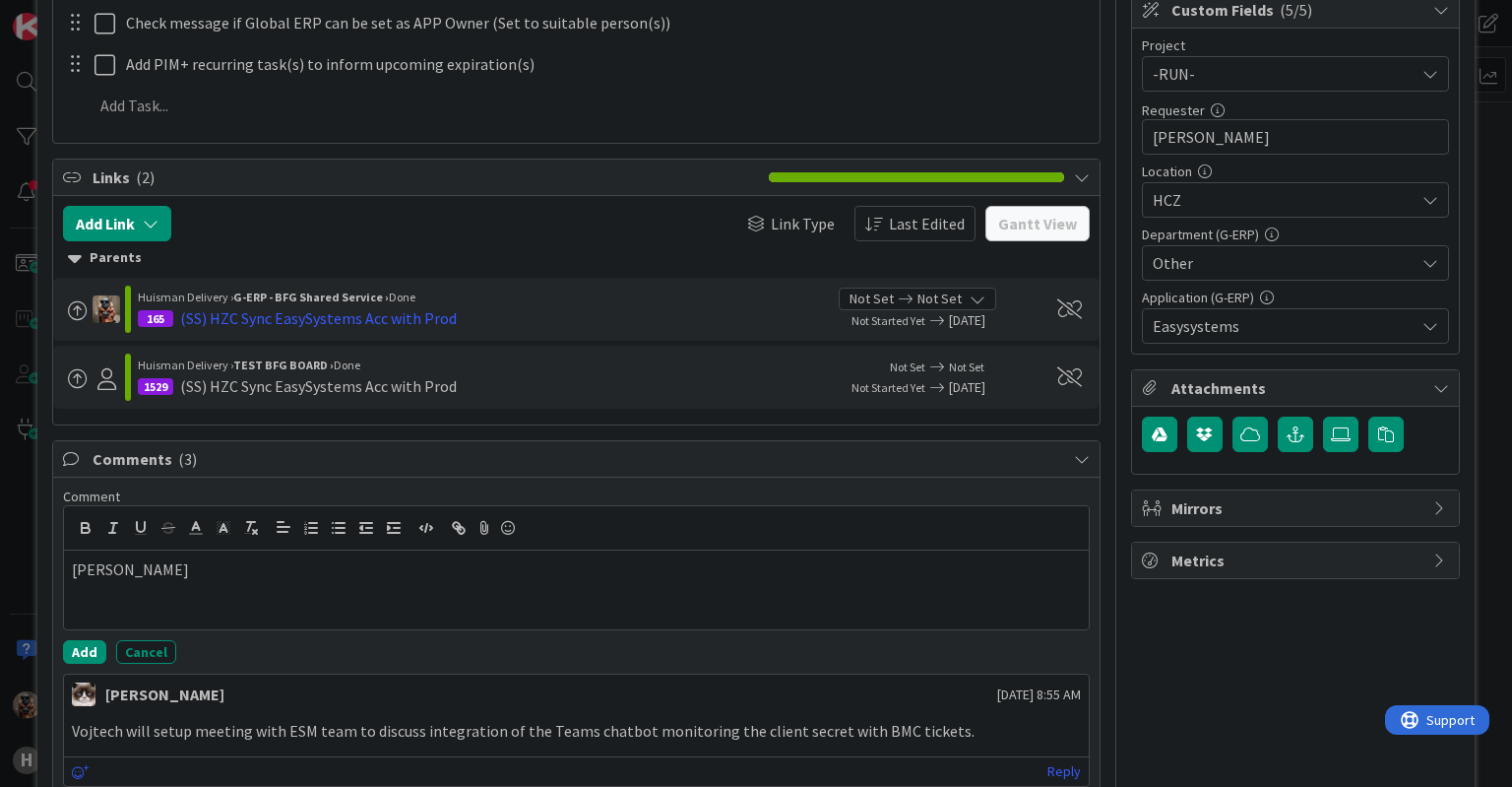
click at [1330, 657] on div "Owner Watchers Support & Maintenance Dates Block Blocked Reason 0 / 256 Block U…" at bounding box center [1295, 389] width 329 height 1561
click at [499, 566] on p "[PERSON_NAME]" at bounding box center [575, 569] width 1008 height 23
click at [604, 575] on p "[PERSON_NAME] confirmed that his team should collaborate on this solution" at bounding box center [575, 569] width 1008 height 23
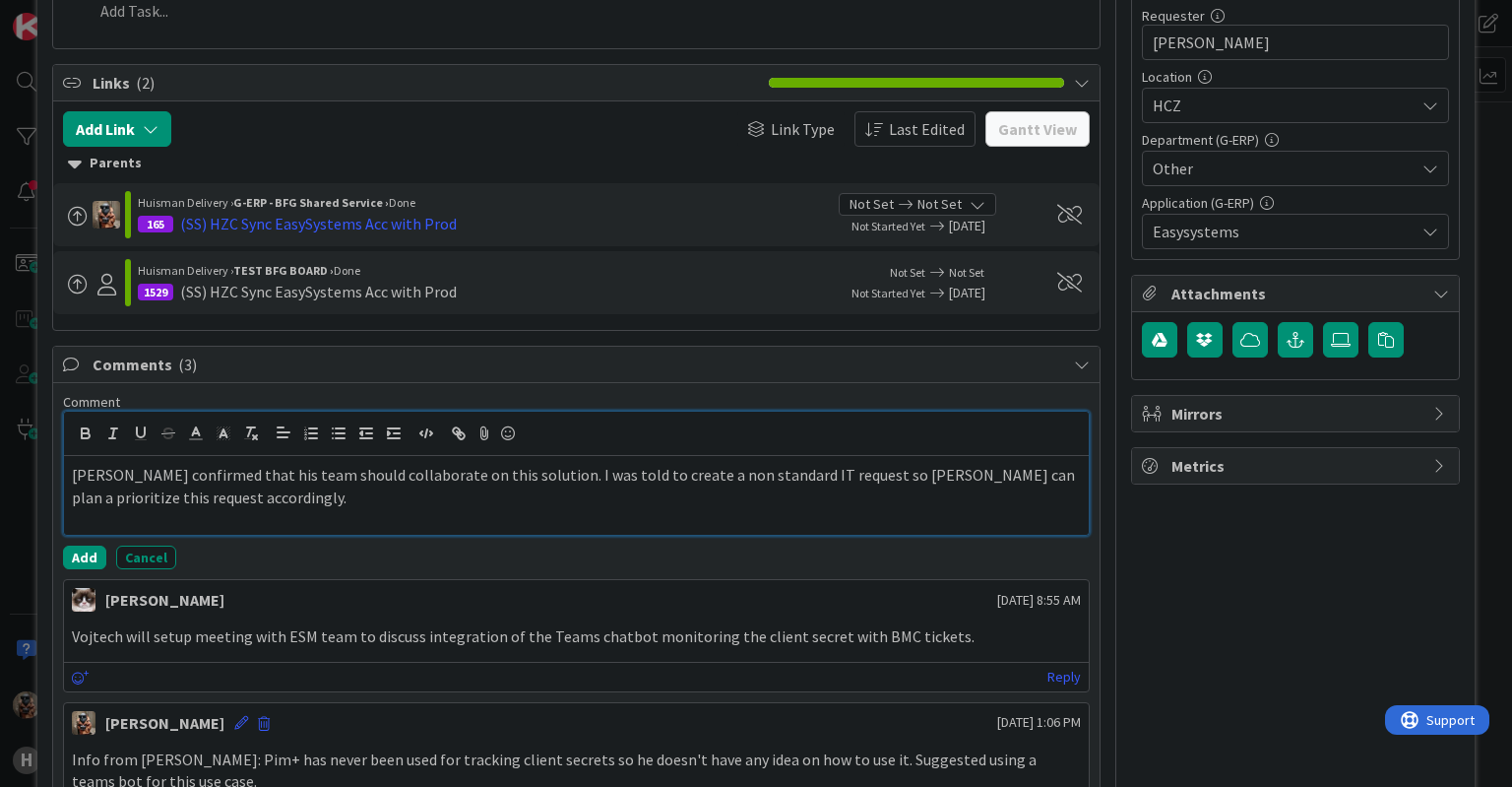
scroll to position [563, 0]
click at [87, 550] on button "Add" at bounding box center [85, 557] width 43 height 24
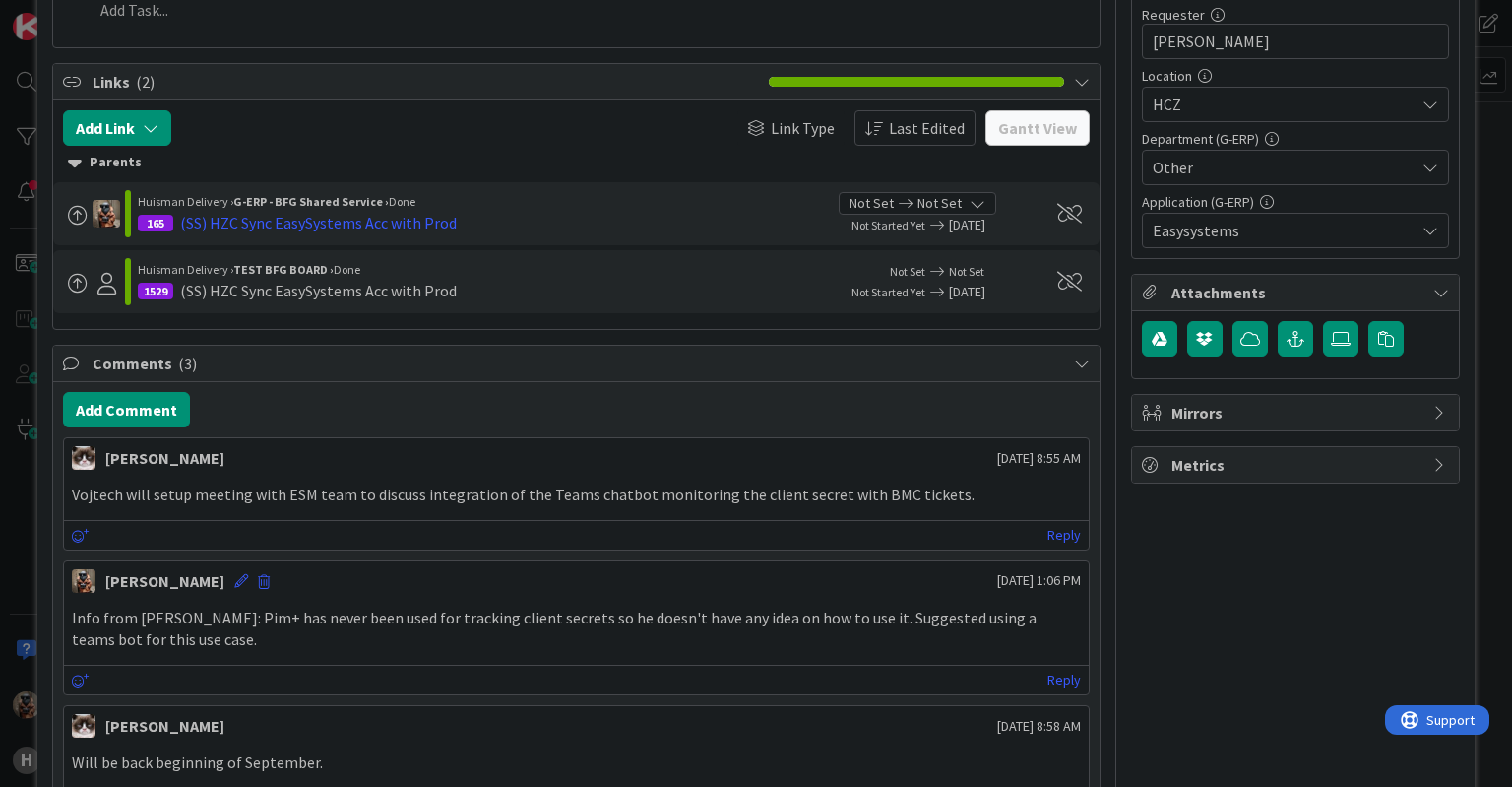
type textarea "x"
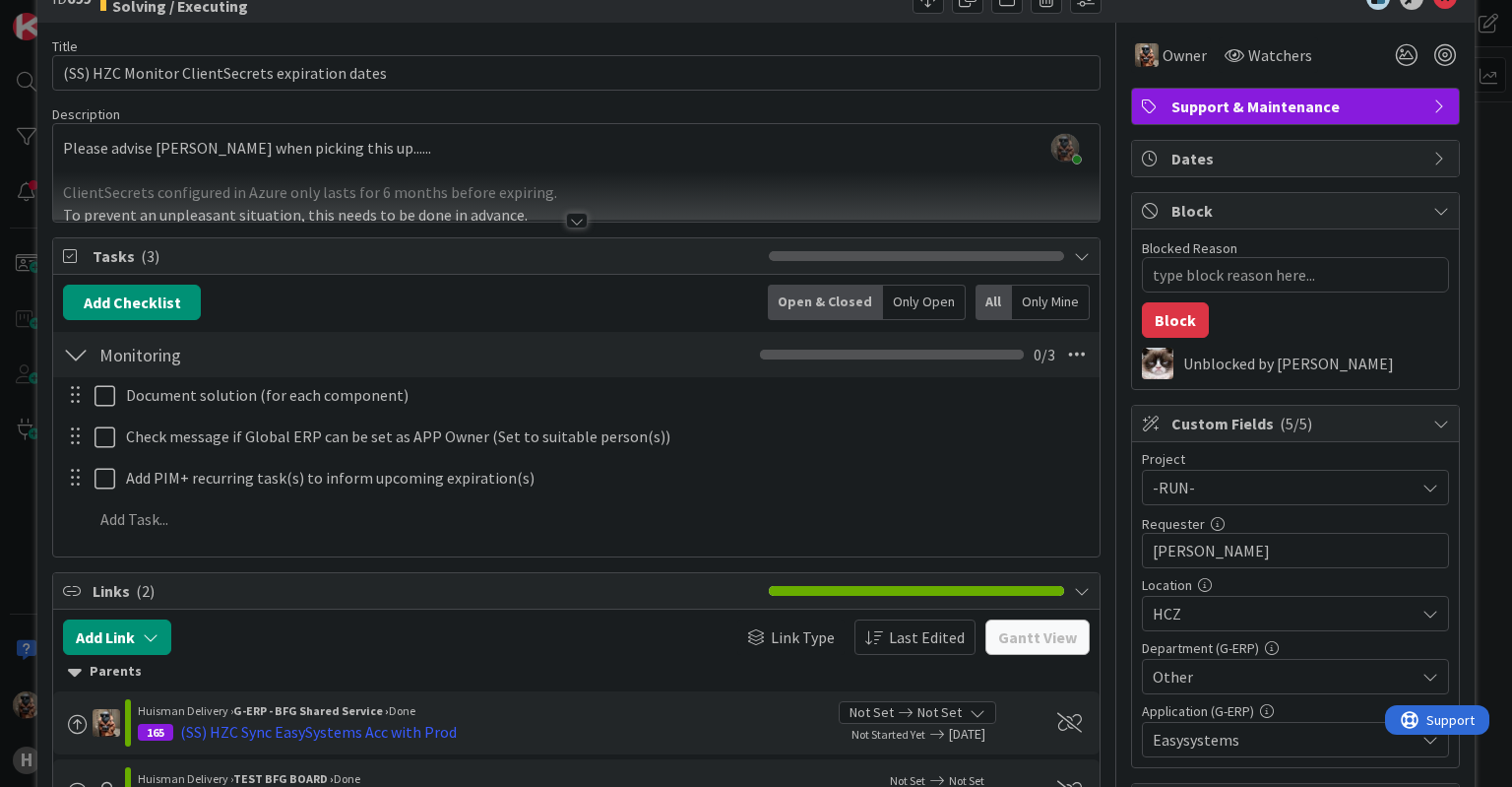
scroll to position [0, 0]
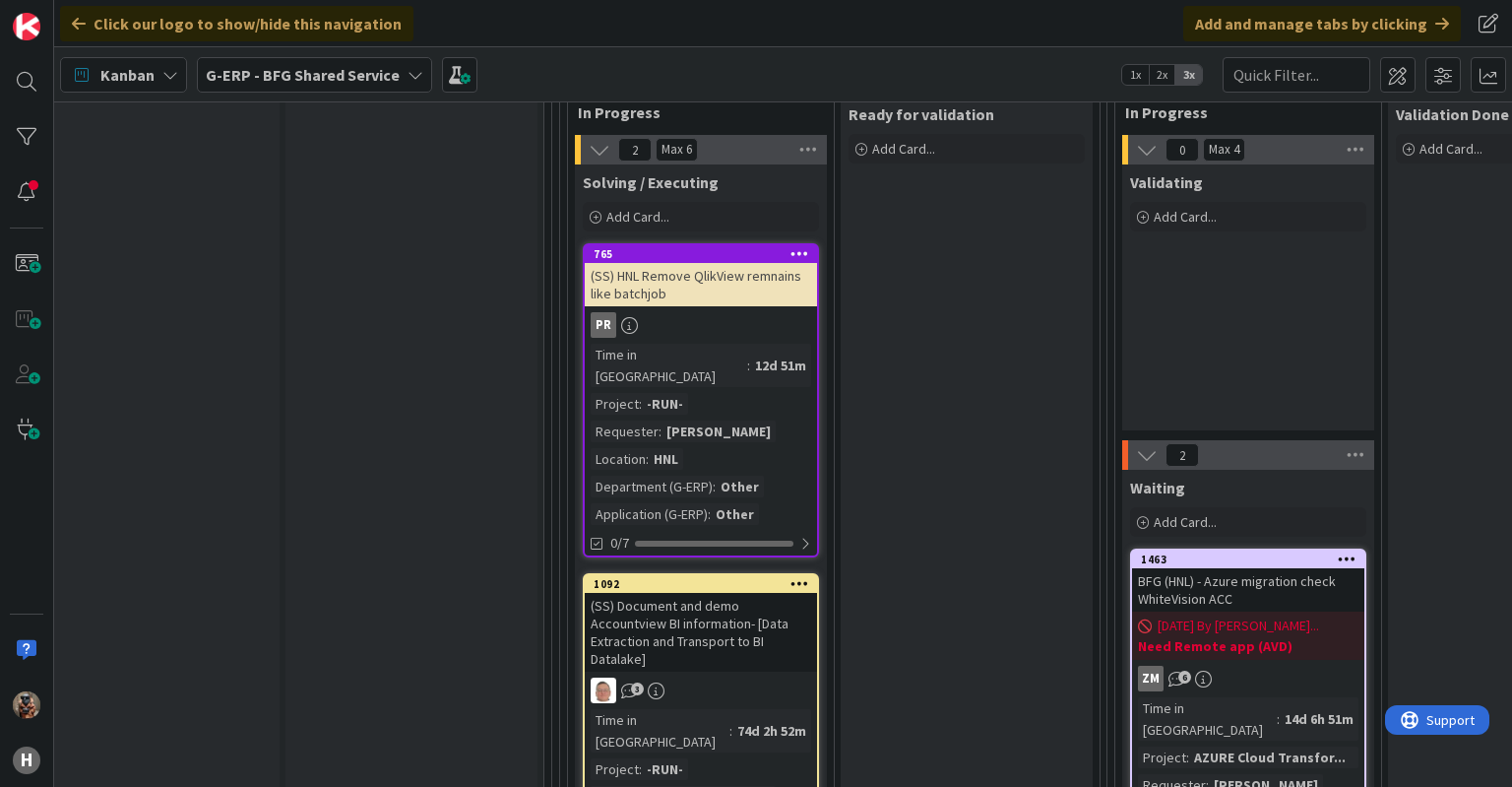
scroll to position [2642, 34]
